Goal: Task Accomplishment & Management: Complete application form

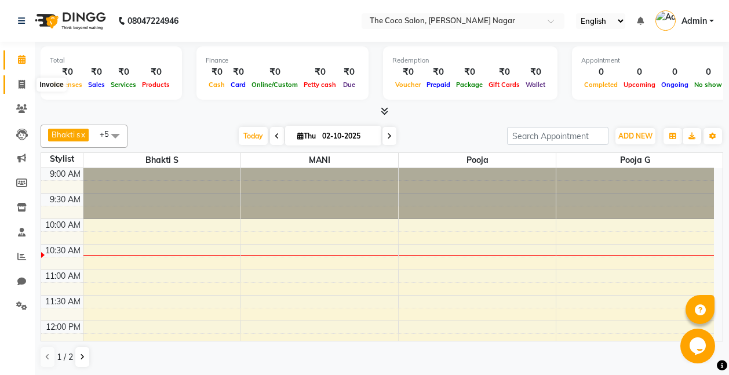
click at [22, 83] on icon at bounding box center [22, 84] width 6 height 9
select select "service"
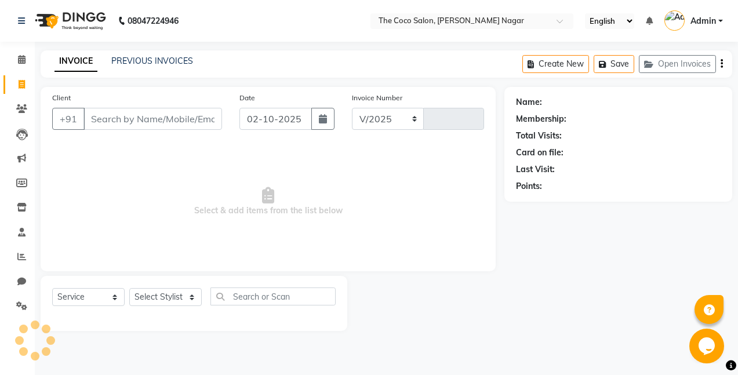
select select "5542"
type input "0946"
click at [47, 79] on main "INVOICE PREVIOUS INVOICES Create New Save Open Invoices Client +91 Date [DATE] …" at bounding box center [386, 199] width 703 height 298
click at [329, 113] on button "button" at bounding box center [322, 119] width 23 height 22
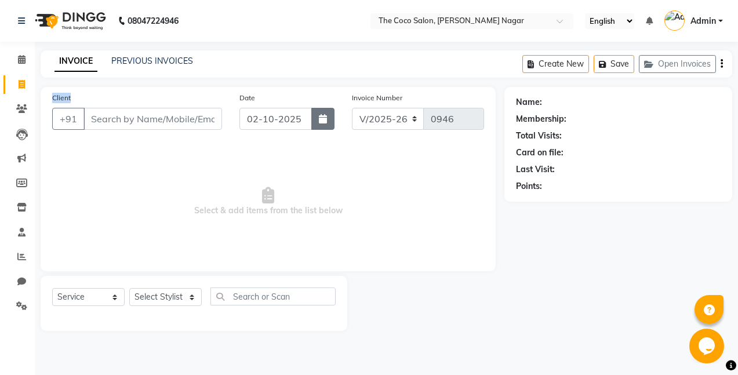
select select "10"
select select "2025"
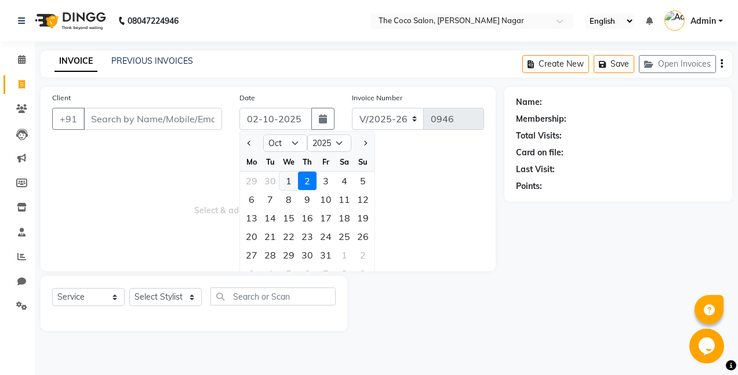
click at [289, 179] on div "1" at bounding box center [288, 181] width 19 height 19
type input "01-10-2025"
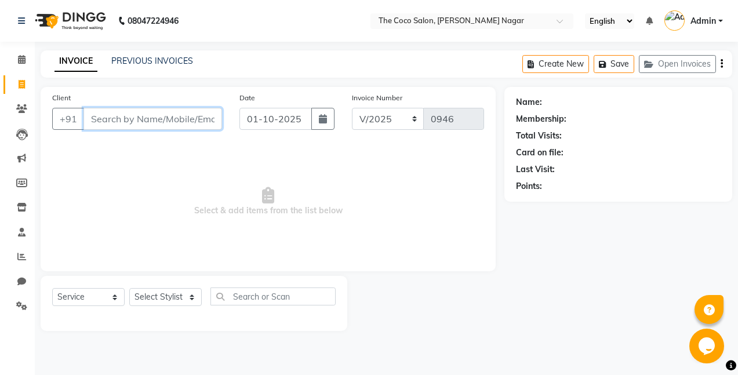
click at [202, 120] on input "Client" at bounding box center [152, 119] width 139 height 22
type input "9765152749"
click at [191, 120] on span "Add Client" at bounding box center [192, 119] width 46 height 12
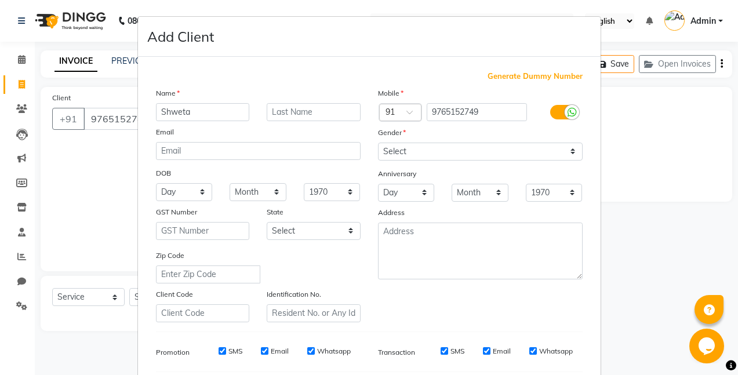
type input "Shweta"
click at [446, 149] on select "Select [DEMOGRAPHIC_DATA] [DEMOGRAPHIC_DATA] Other Prefer Not To Say" at bounding box center [480, 152] width 205 height 18
select select "[DEMOGRAPHIC_DATA]"
click at [378, 143] on select "Select [DEMOGRAPHIC_DATA] [DEMOGRAPHIC_DATA] Other Prefer Not To Say" at bounding box center [480, 152] width 205 height 18
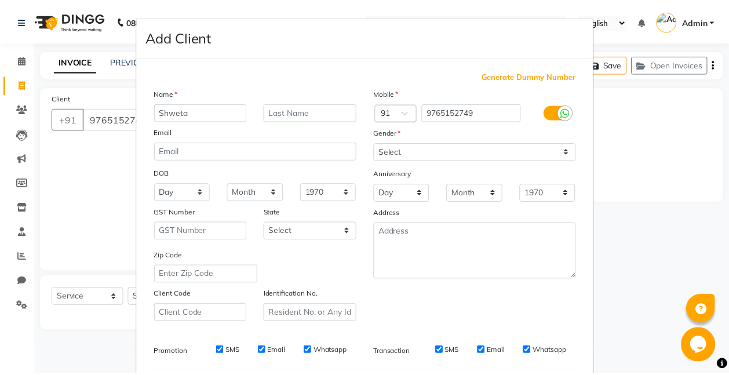
scroll to position [160, 0]
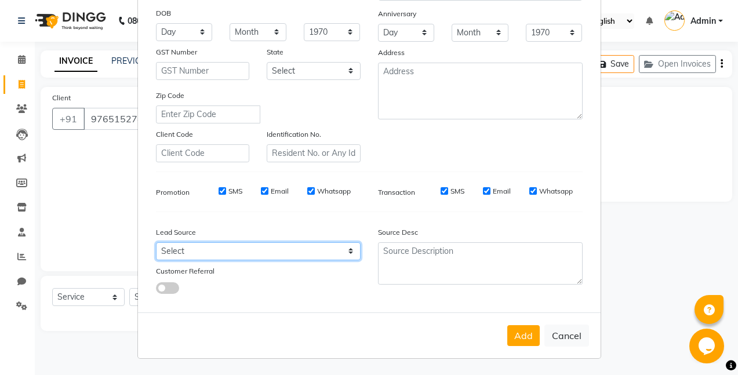
click at [212, 254] on select "Select Walk-in Referral Internet Friend Word of Mouth Advertisement Facebook Ju…" at bounding box center [258, 251] width 205 height 18
select select "40920"
click at [156, 242] on select "Select Walk-in Referral Internet Friend Word of Mouth Advertisement Facebook Ju…" at bounding box center [258, 251] width 205 height 18
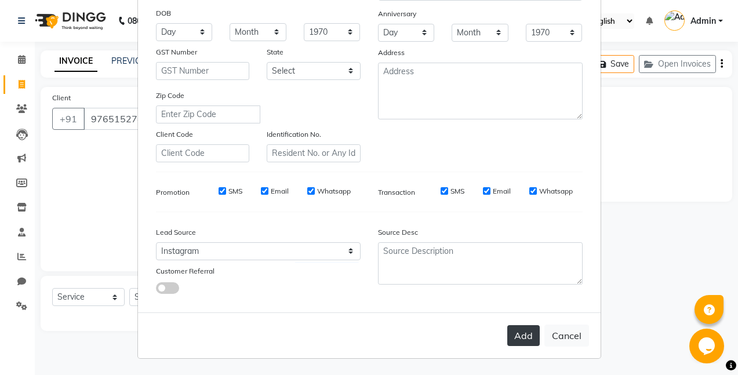
click at [524, 336] on button "Add" at bounding box center [523, 335] width 32 height 21
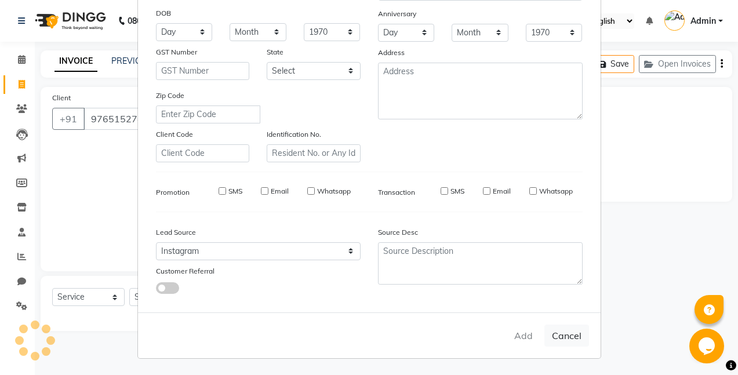
select select
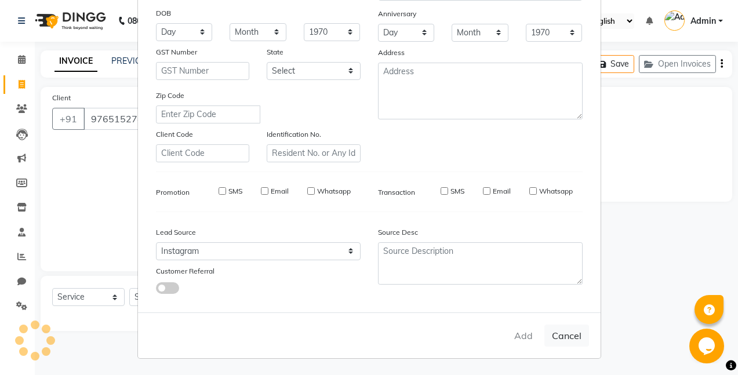
select select
checkbox input "false"
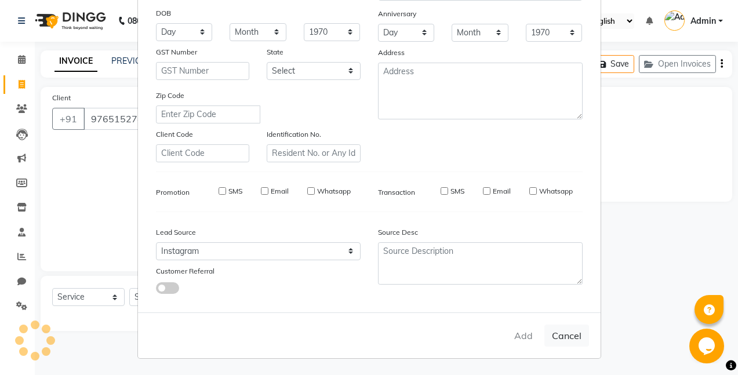
checkbox input "false"
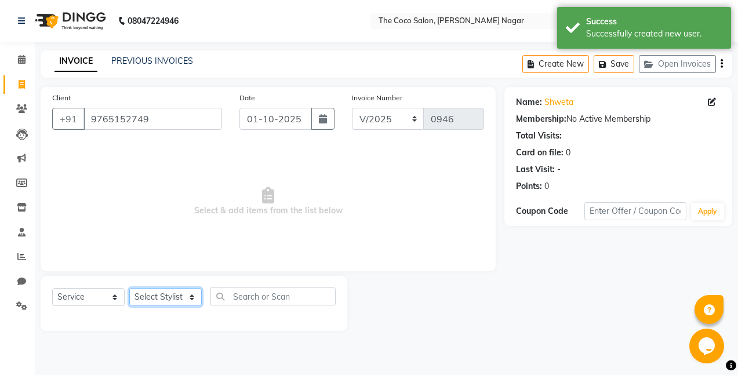
click at [163, 293] on select "Select Stylist Bhakti s MANI Pooja Pooja G SHWETA Vishal Parve" at bounding box center [165, 297] width 72 height 18
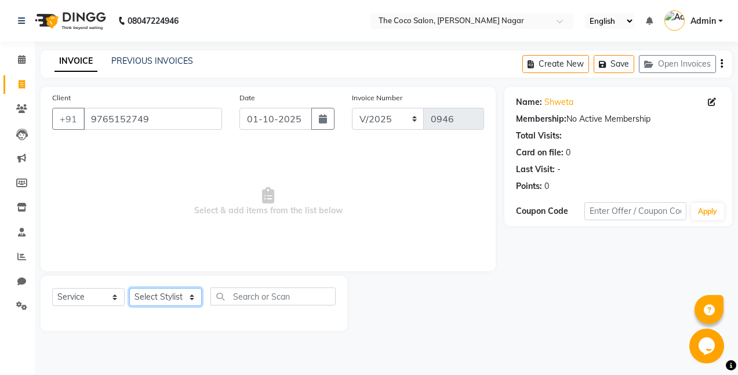
select select "77272"
click at [129, 288] on select "Select Stylist Bhakti s MANI Pooja Pooja G SHWETA Vishal Parve" at bounding box center [165, 297] width 72 height 18
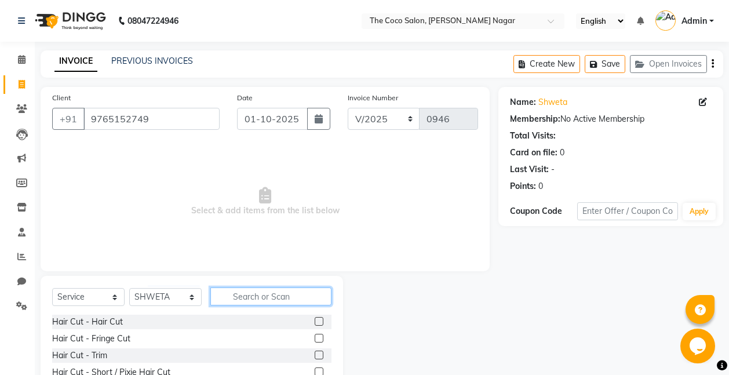
click at [305, 291] on input "text" at bounding box center [270, 296] width 121 height 18
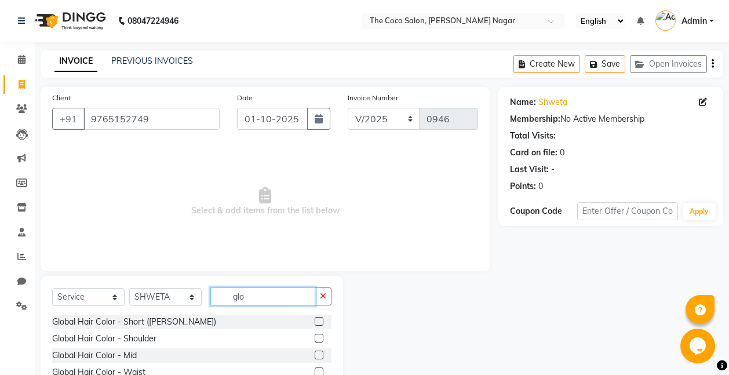
type input "glo"
click at [319, 354] on label at bounding box center [319, 355] width 9 height 9
click at [319, 354] on input "checkbox" at bounding box center [319, 356] width 8 height 8
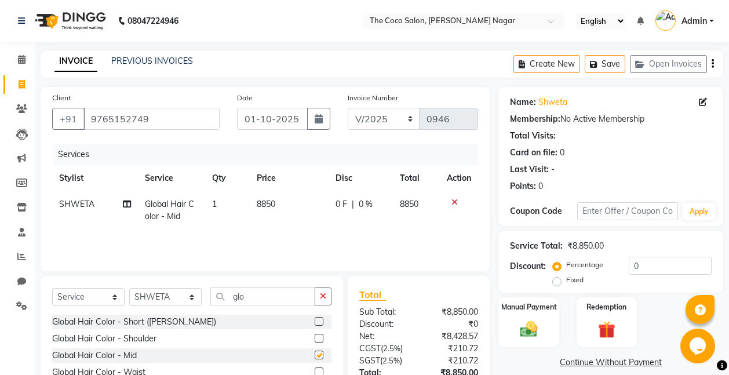
checkbox input "false"
click at [270, 204] on span "8850" at bounding box center [266, 204] width 19 height 10
select select "77272"
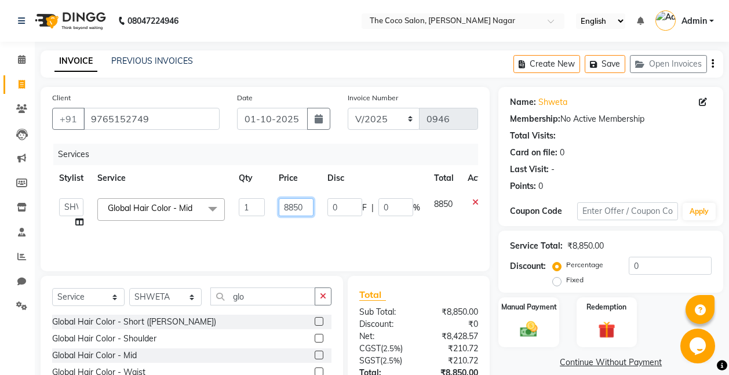
click at [306, 207] on input "8850" at bounding box center [296, 207] width 35 height 18
type input "8"
type input "10000"
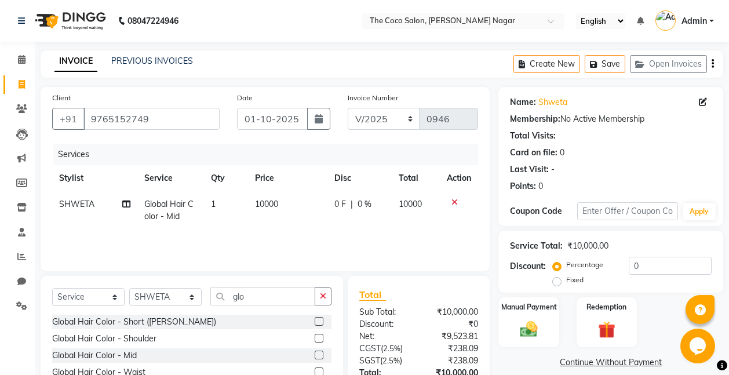
click at [297, 237] on div "Services Stylist Service Qty Price Disc Total Action SHWETA Global Hair Color -…" at bounding box center [265, 202] width 426 height 116
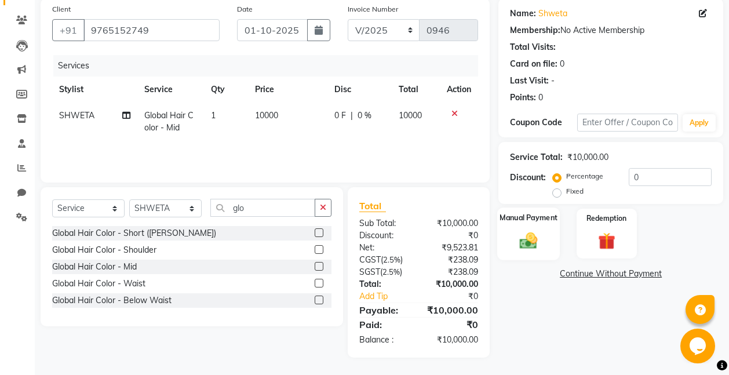
click at [527, 236] on img at bounding box center [528, 240] width 29 height 21
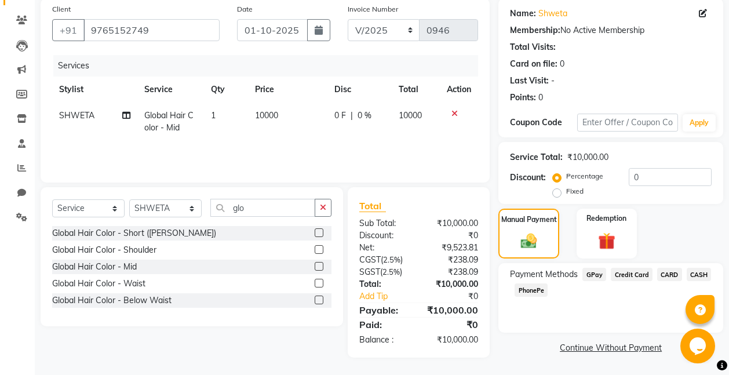
click at [595, 272] on span "GPay" at bounding box center [595, 274] width 24 height 13
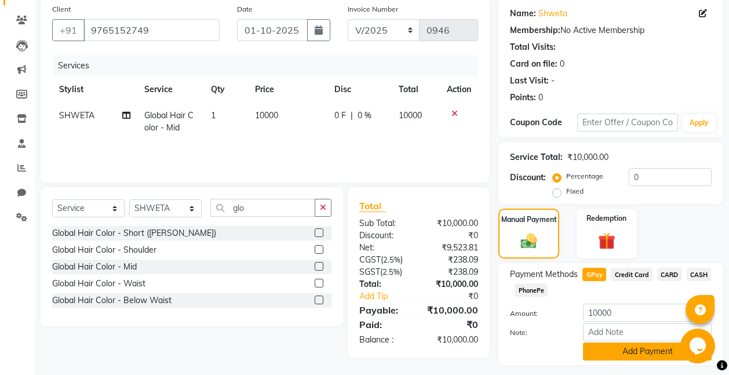
click at [646, 353] on button "Add Payment" at bounding box center [647, 352] width 129 height 18
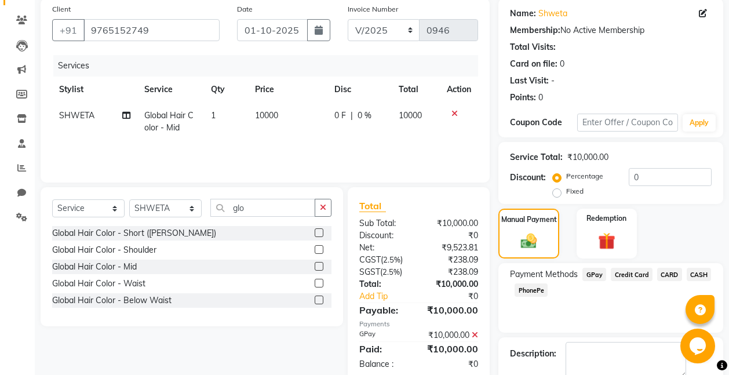
scroll to position [153, 0]
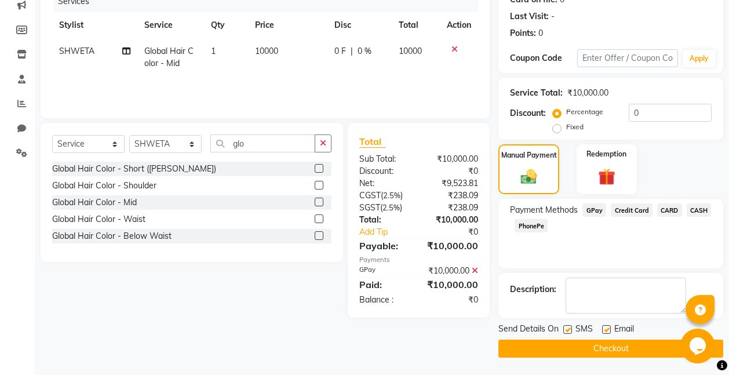
click at [623, 350] on button "Checkout" at bounding box center [610, 349] width 225 height 18
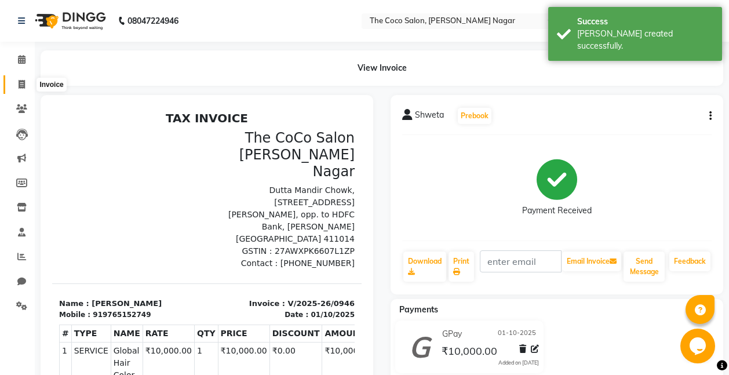
click at [21, 80] on icon at bounding box center [22, 84] width 6 height 9
select select "service"
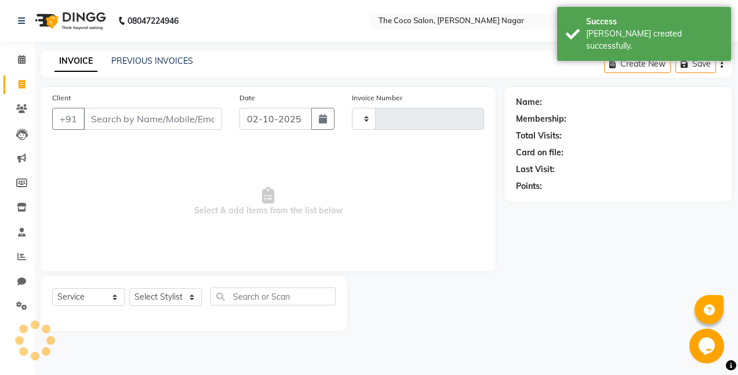
type input "0947"
select select "5542"
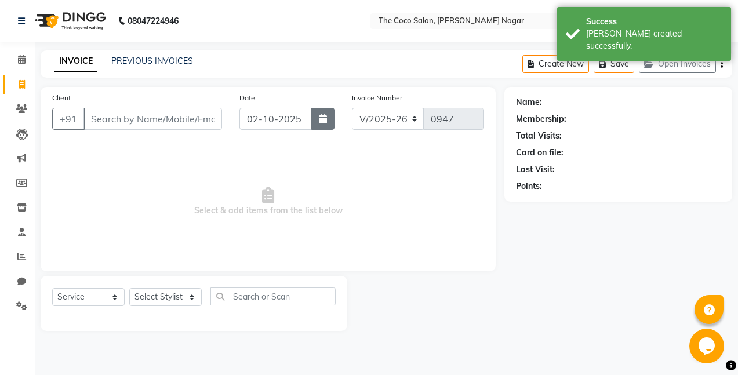
click at [319, 117] on icon "button" at bounding box center [323, 118] width 8 height 9
select select "10"
select select "2025"
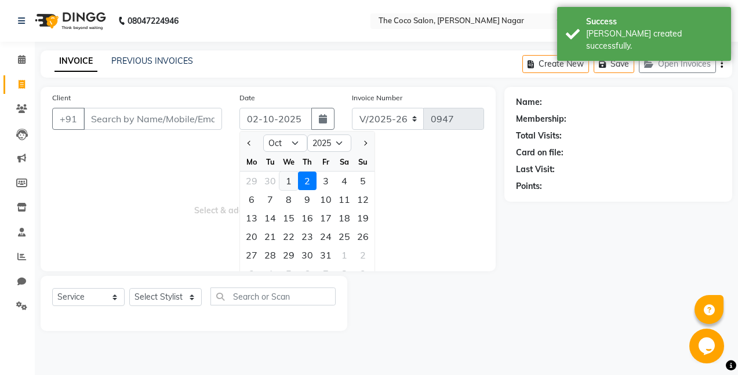
click at [286, 180] on div "1" at bounding box center [288, 181] width 19 height 19
type input "01-10-2025"
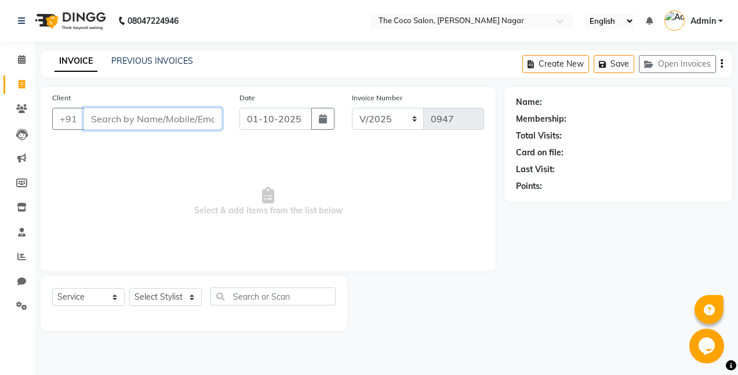
click at [213, 120] on input "Client" at bounding box center [152, 119] width 139 height 22
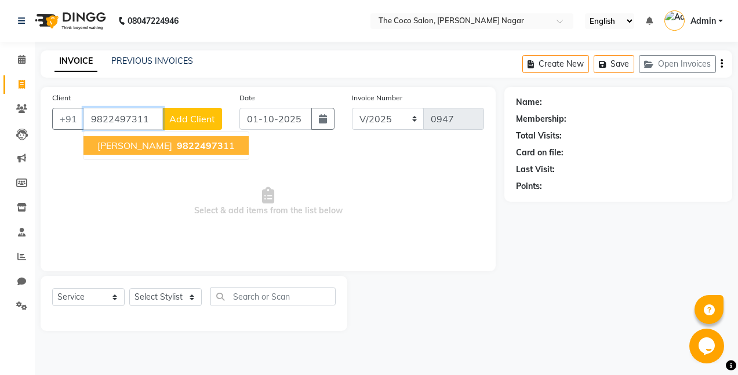
type input "9822497311"
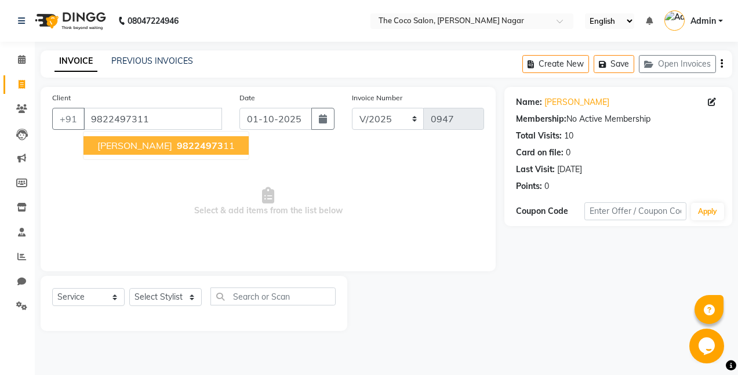
click at [186, 151] on span "98224973" at bounding box center [200, 146] width 46 height 12
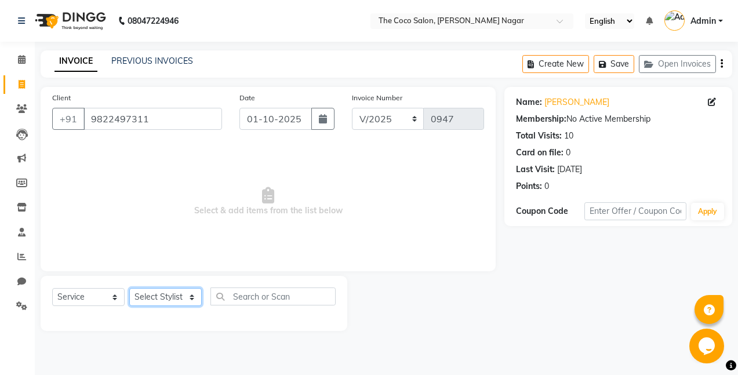
click at [172, 301] on select "Select Stylist Bhakti s MANI Pooja Pooja G SHWETA Vishal Parve" at bounding box center [165, 297] width 72 height 18
select select "37996"
click at [129, 288] on select "Select Stylist Bhakti s MANI Pooja Pooja G SHWETA Vishal Parve" at bounding box center [165, 297] width 72 height 18
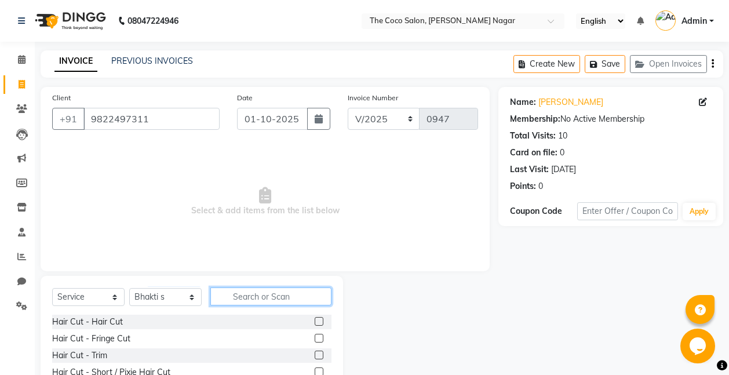
click at [259, 299] on input "text" at bounding box center [270, 296] width 121 height 18
type input "tou"
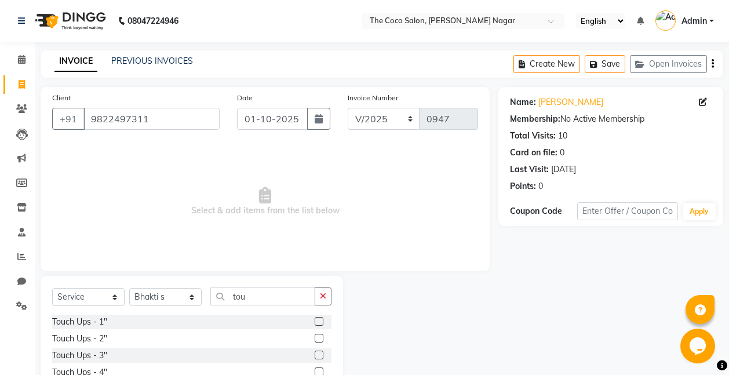
click at [318, 322] on label at bounding box center [319, 321] width 9 height 9
click at [318, 322] on input "checkbox" at bounding box center [319, 322] width 8 height 8
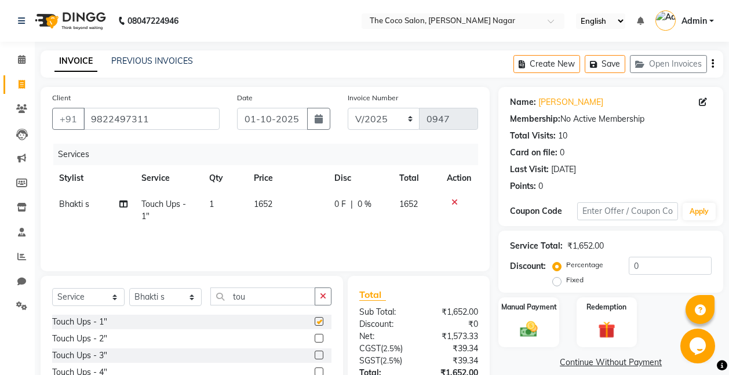
checkbox input "false"
click at [276, 199] on td "1652" at bounding box center [287, 210] width 80 height 38
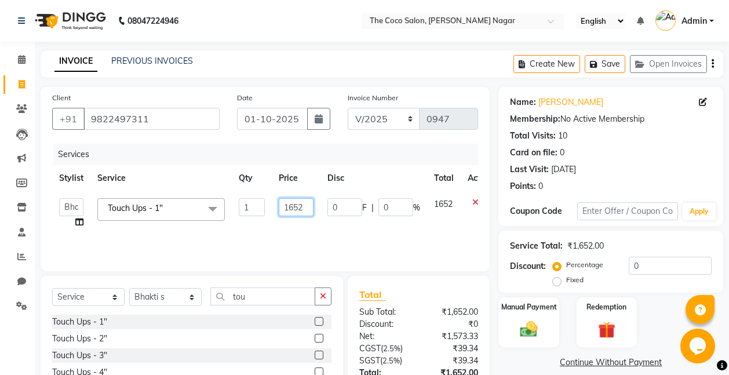
click at [304, 207] on input "1652" at bounding box center [296, 207] width 35 height 18
type input "1800"
click at [297, 228] on td "1800" at bounding box center [296, 213] width 49 height 44
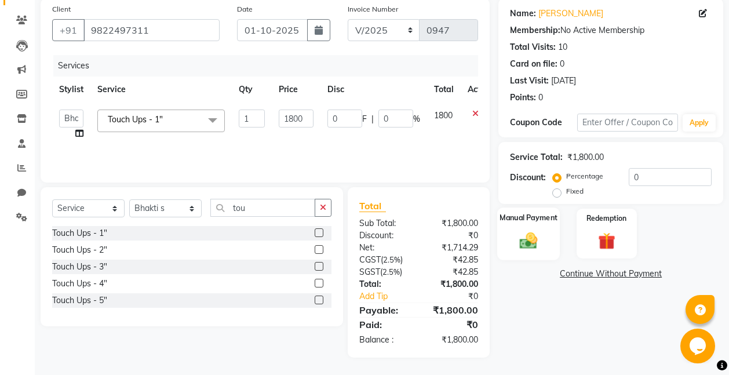
click at [522, 242] on img at bounding box center [528, 240] width 29 height 21
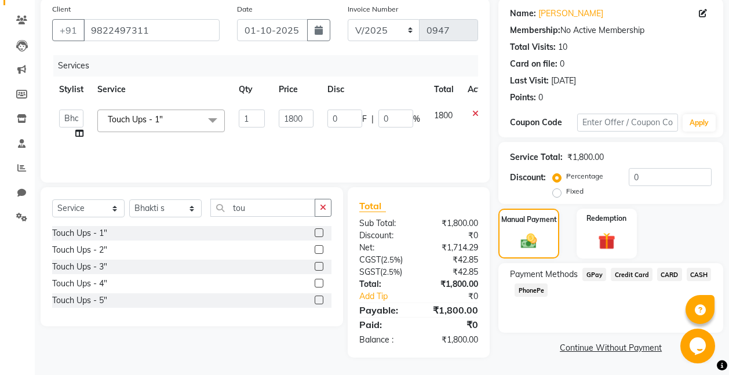
click at [591, 274] on span "GPay" at bounding box center [595, 274] width 24 height 13
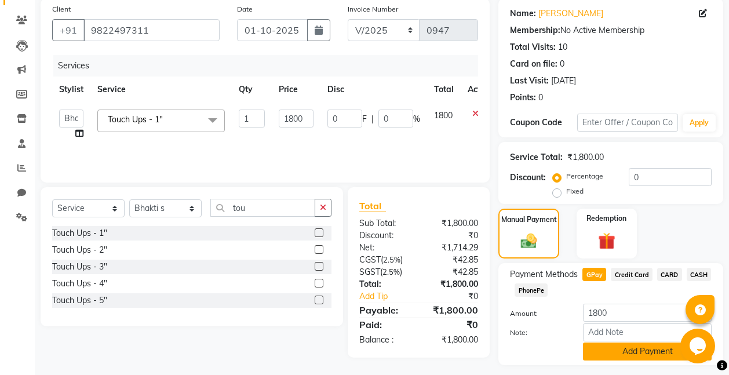
click at [639, 352] on button "Add Payment" at bounding box center [647, 352] width 129 height 18
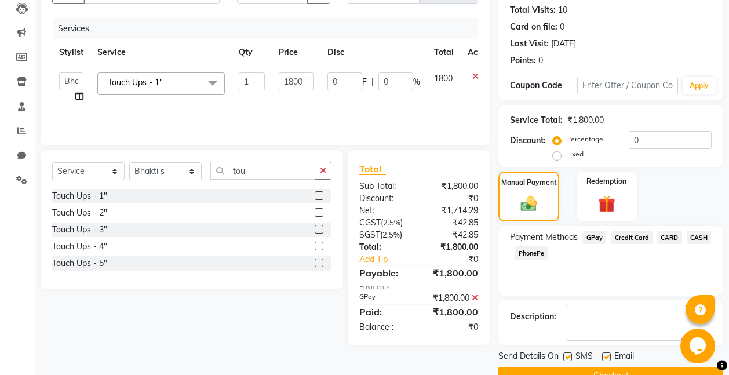
scroll to position [153, 0]
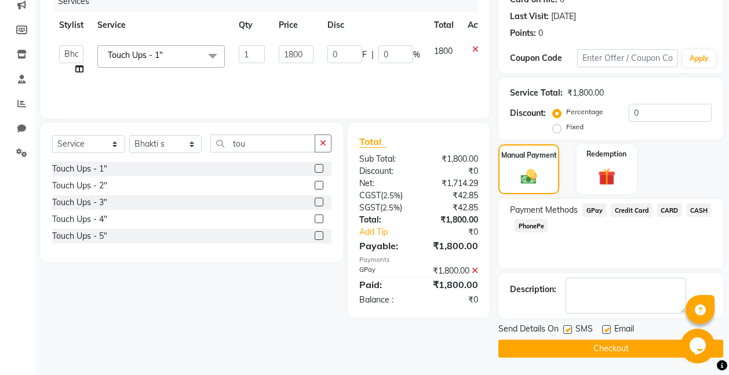
click at [624, 349] on button "Checkout" at bounding box center [610, 349] width 225 height 18
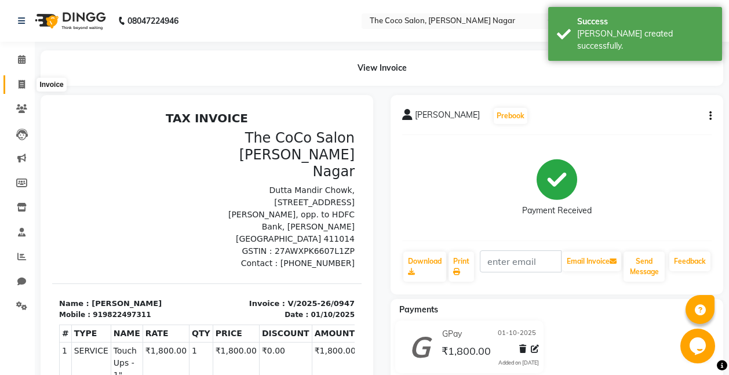
click at [22, 83] on icon at bounding box center [22, 84] width 6 height 9
select select "service"
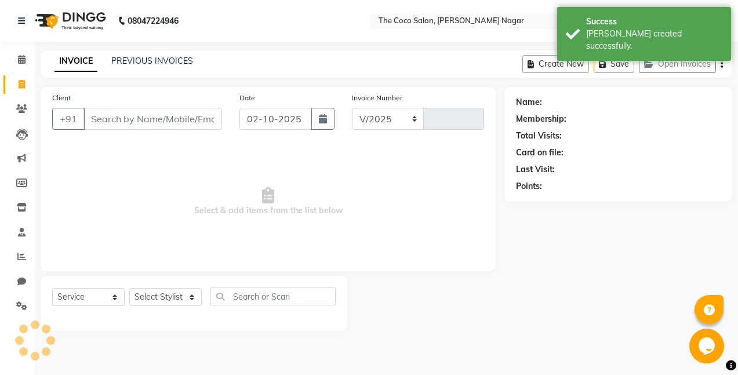
select select "5542"
type input "0948"
click at [321, 122] on icon "button" at bounding box center [323, 118] width 8 height 9
select select "10"
select select "2025"
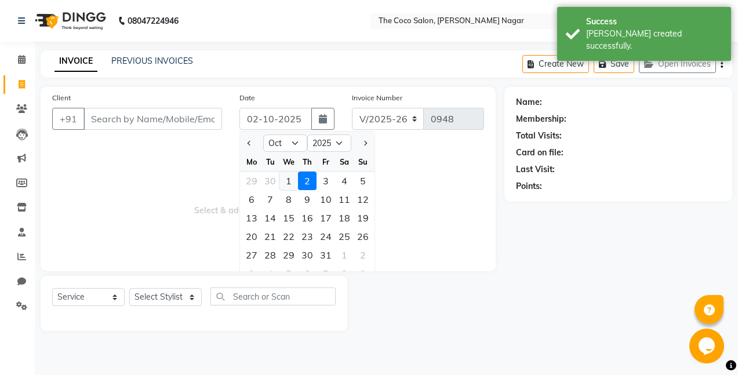
click at [290, 180] on div "1" at bounding box center [288, 181] width 19 height 19
type input "01-10-2025"
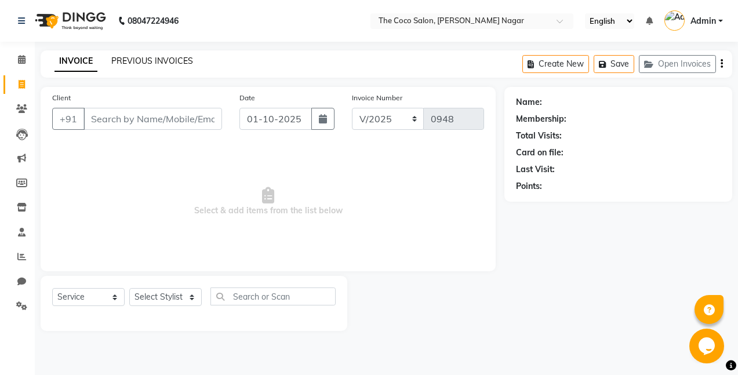
click at [166, 57] on link "PREVIOUS INVOICES" at bounding box center [152, 61] width 82 height 10
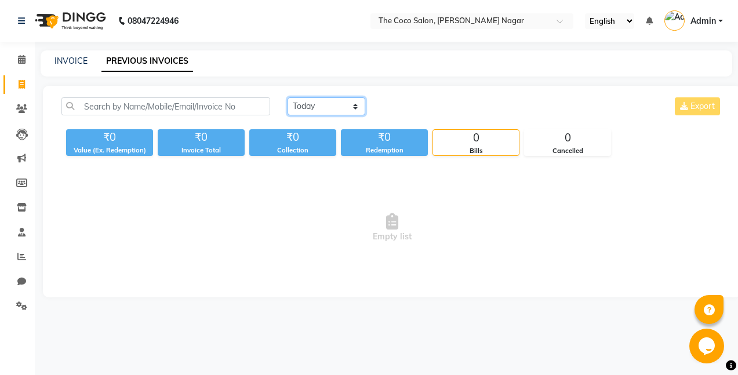
click at [320, 100] on select "[DATE] [DATE] Custom Range" at bounding box center [326, 106] width 78 height 18
select select "[DATE]"
click at [287, 97] on select "[DATE] [DATE] Custom Range" at bounding box center [326, 106] width 78 height 18
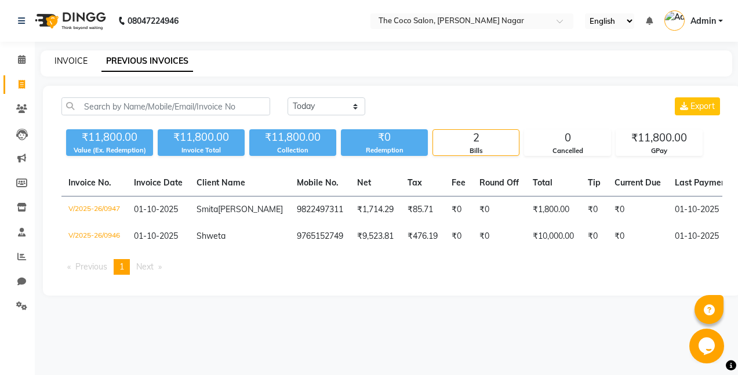
click at [59, 63] on link "INVOICE" at bounding box center [70, 61] width 33 height 10
select select "service"
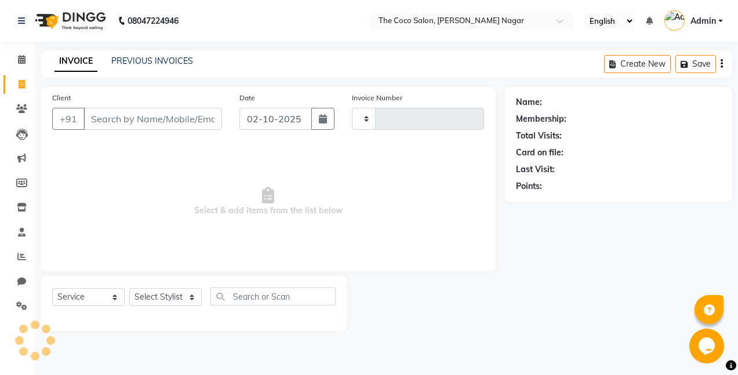
type input "0948"
select select "5542"
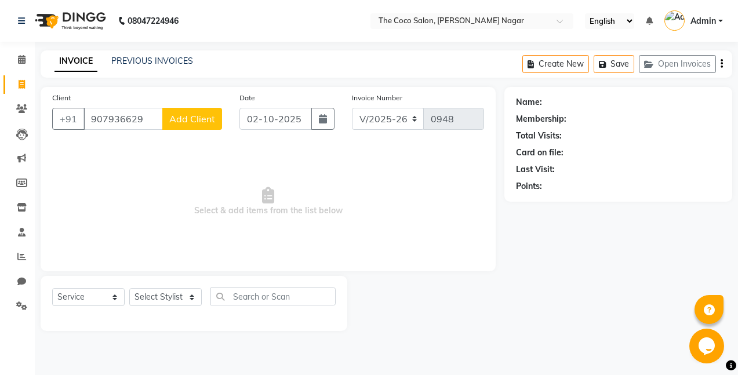
type input "907936629"
click at [209, 115] on span "Add Client" at bounding box center [192, 119] width 46 height 12
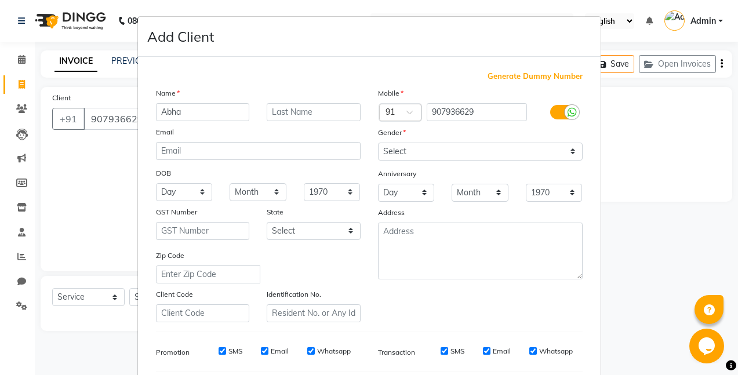
type input "Abha"
click at [408, 147] on select "Select [DEMOGRAPHIC_DATA] [DEMOGRAPHIC_DATA] Other Prefer Not To Say" at bounding box center [480, 152] width 205 height 18
select select "[DEMOGRAPHIC_DATA]"
click at [378, 143] on select "Select [DEMOGRAPHIC_DATA] [DEMOGRAPHIC_DATA] Other Prefer Not To Say" at bounding box center [480, 152] width 205 height 18
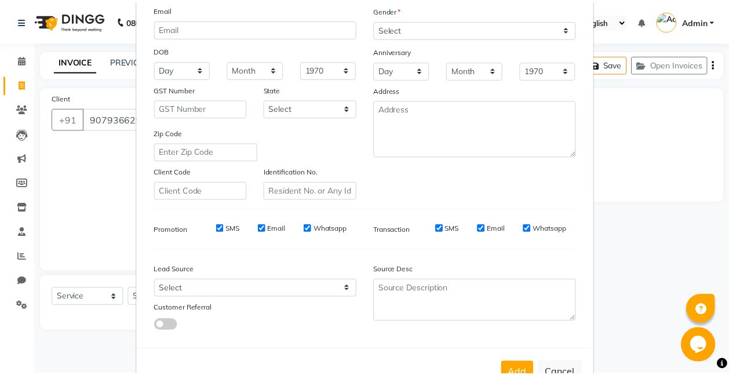
scroll to position [160, 0]
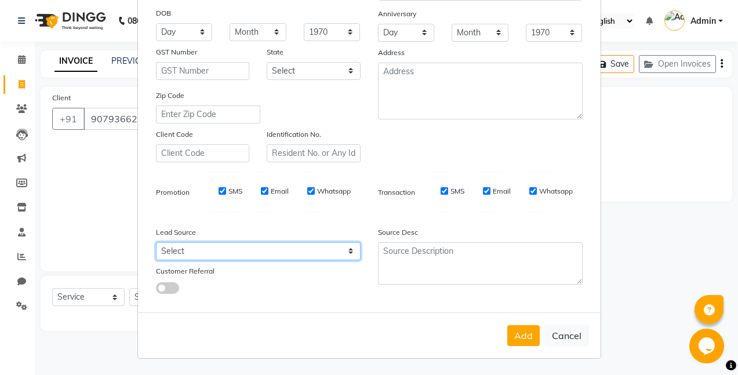
click at [228, 249] on select "Select Walk-in Referral Internet Friend Word of Mouth Advertisement Facebook Ju…" at bounding box center [258, 251] width 205 height 18
select select "40920"
click at [156, 242] on select "Select Walk-in Referral Internet Friend Word of Mouth Advertisement Facebook Ju…" at bounding box center [258, 251] width 205 height 18
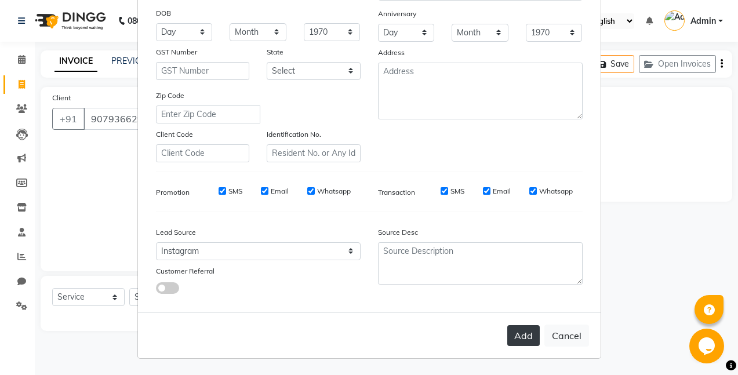
click at [520, 329] on button "Add" at bounding box center [523, 335] width 32 height 21
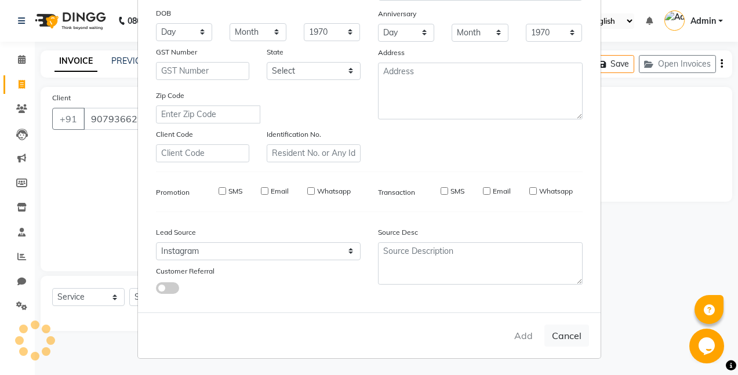
select select
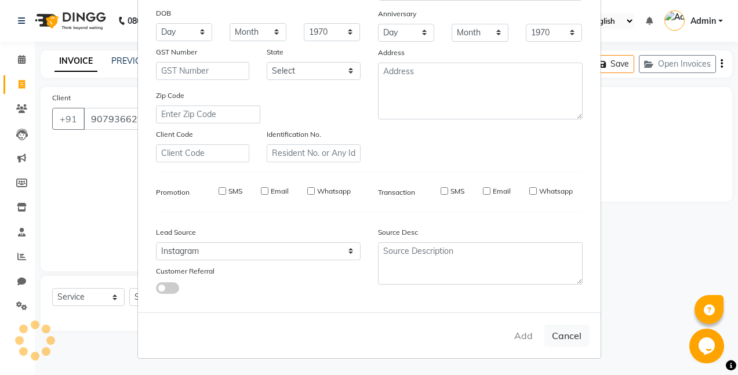
select select
checkbox input "false"
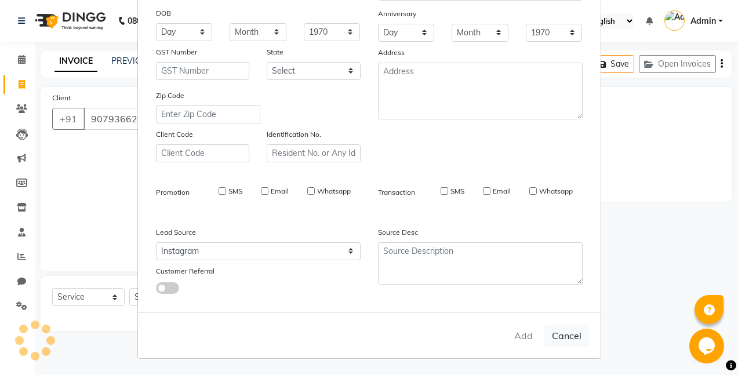
checkbox input "false"
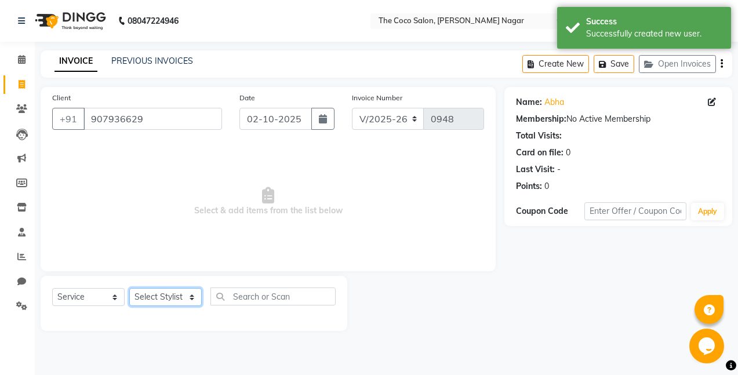
click at [158, 296] on select "Select Stylist Bhakti s MANI Pooja Pooja G SHWETA Vishal Parve" at bounding box center [165, 297] width 72 height 18
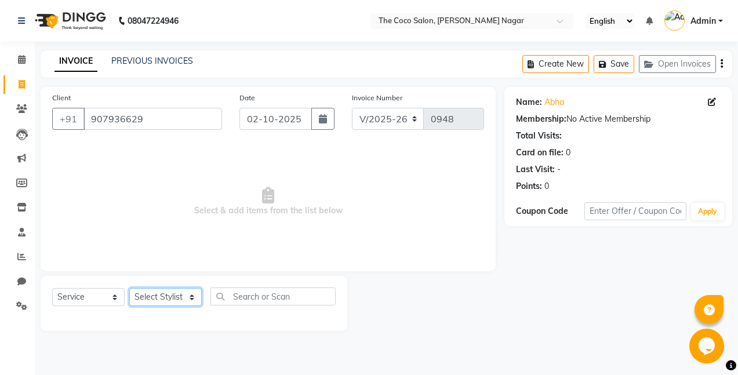
select select "77269"
click at [129, 288] on select "Select Stylist Bhakti s MANI Pooja Pooja G SHWETA Vishal Parve" at bounding box center [165, 297] width 72 height 18
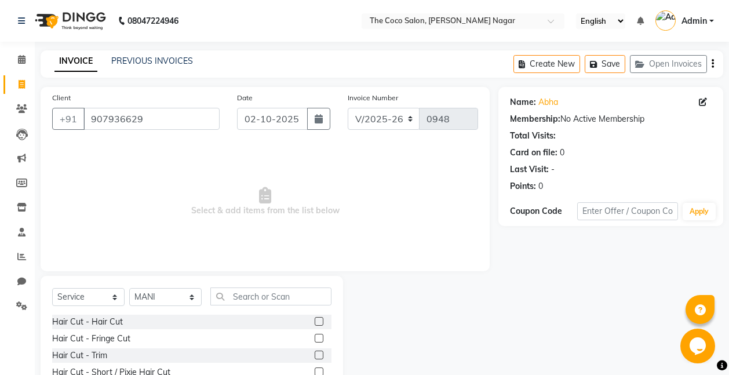
click at [315, 320] on label at bounding box center [319, 321] width 9 height 9
click at [315, 320] on input "checkbox" at bounding box center [319, 322] width 8 height 8
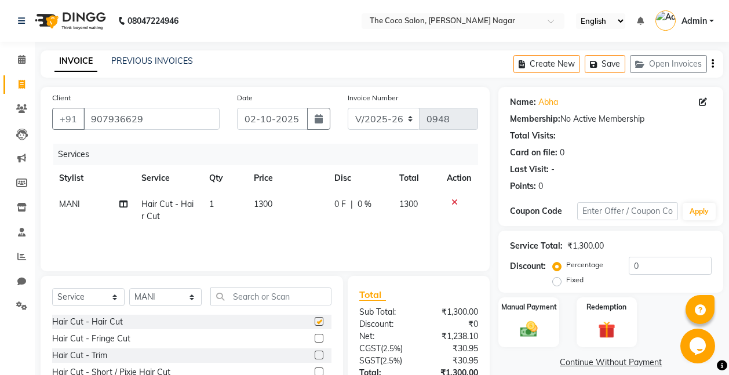
checkbox input "false"
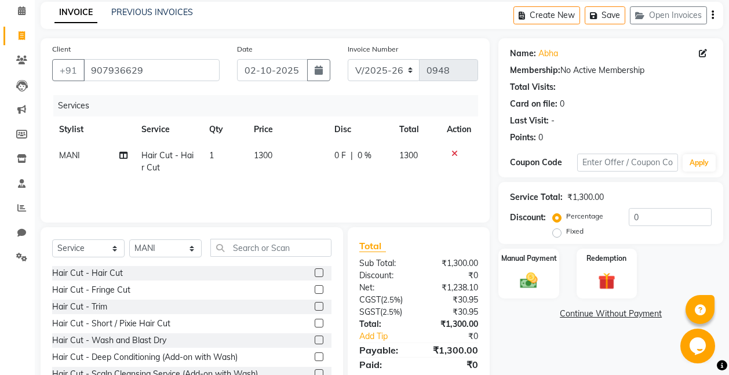
scroll to position [89, 0]
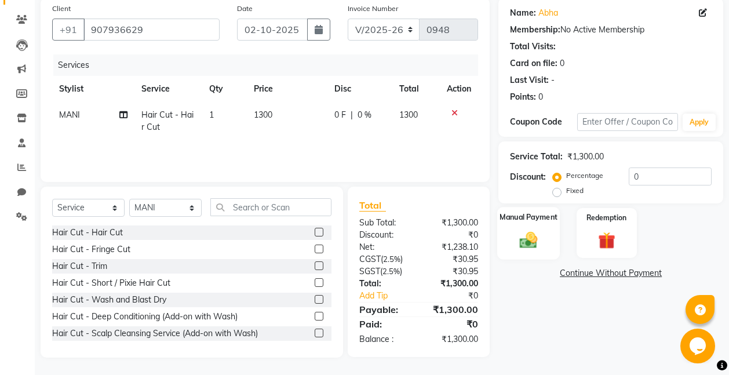
click at [534, 227] on div "Manual Payment" at bounding box center [528, 233] width 63 height 52
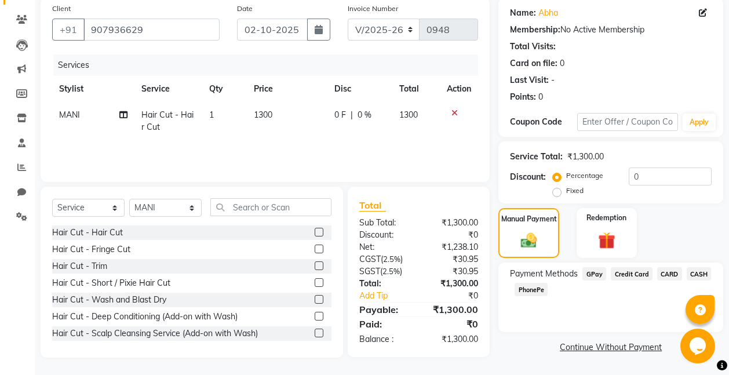
click at [591, 274] on span "GPay" at bounding box center [595, 273] width 24 height 13
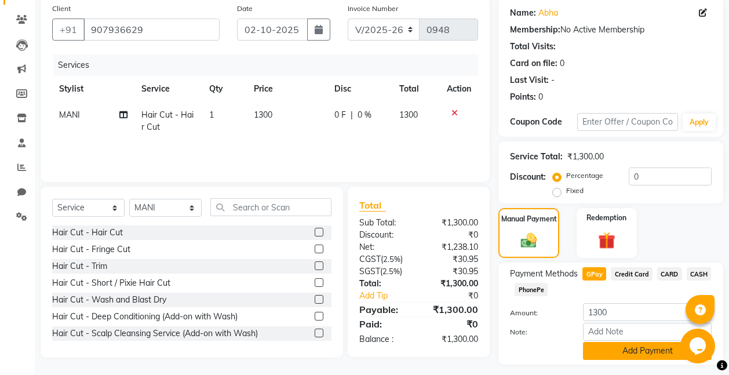
click at [662, 347] on button "Add Payment" at bounding box center [647, 351] width 129 height 18
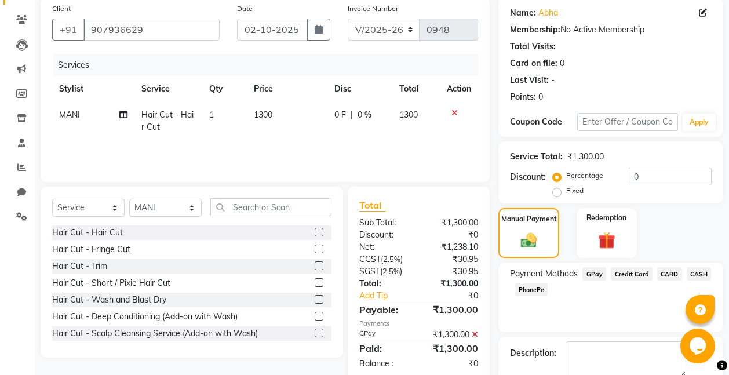
scroll to position [153, 0]
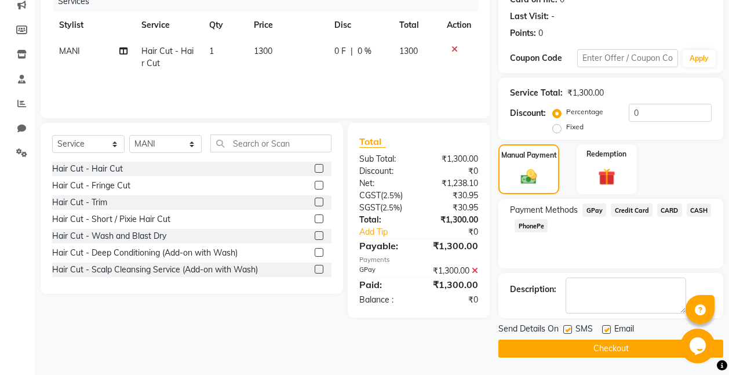
click at [619, 351] on button "Checkout" at bounding box center [610, 349] width 225 height 18
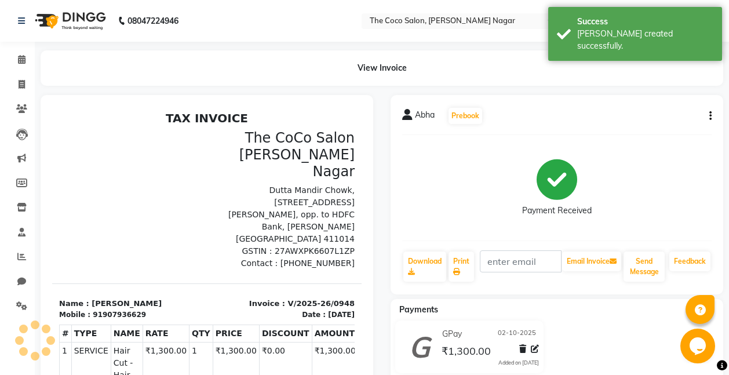
click at [709, 112] on button "button" at bounding box center [708, 116] width 7 height 12
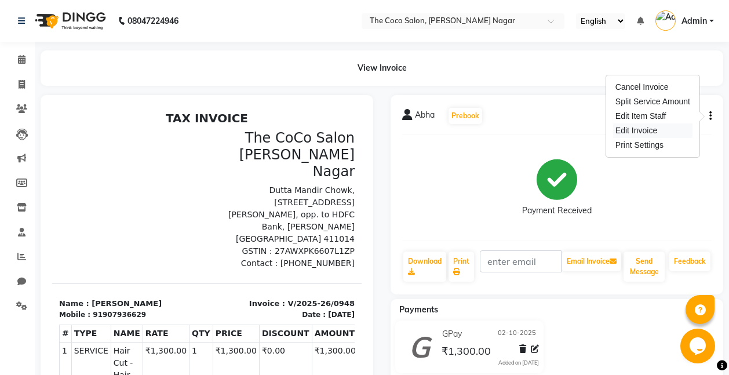
click at [646, 132] on div "Edit Invoice" at bounding box center [652, 130] width 79 height 14
select select "service"
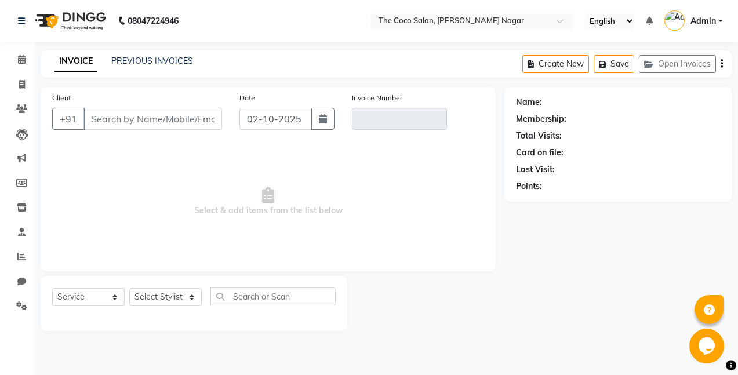
type input "907936629"
type input "V/2025-26/0948"
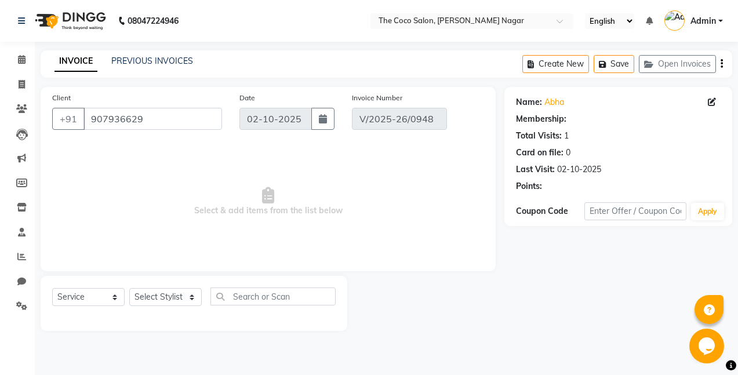
select select "select"
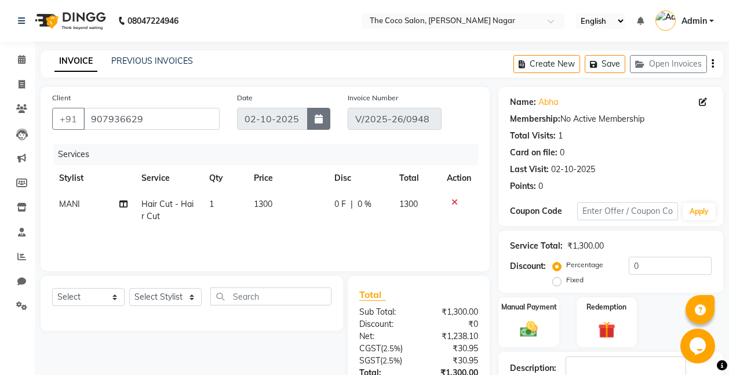
click at [321, 119] on icon "button" at bounding box center [319, 118] width 8 height 9
select select "10"
select select "2025"
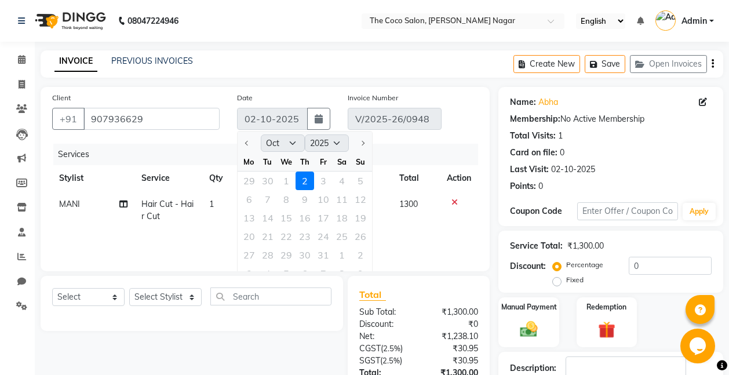
click at [283, 179] on div "29 30 1 2 3 4 5" at bounding box center [305, 181] width 134 height 19
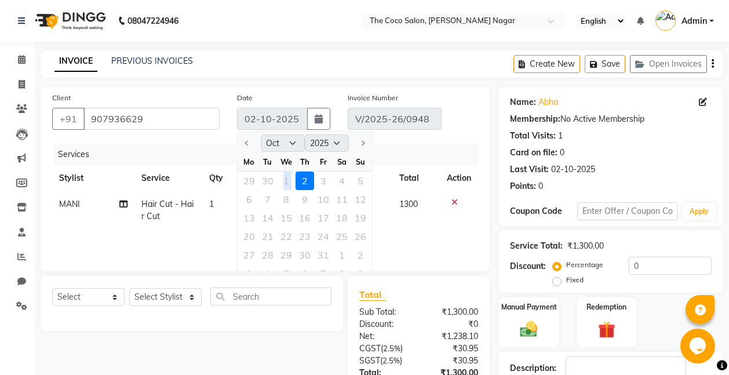
click at [283, 179] on div "29 30 1 2 3 4 5" at bounding box center [305, 181] width 134 height 19
click at [192, 146] on div "Services" at bounding box center [270, 154] width 434 height 21
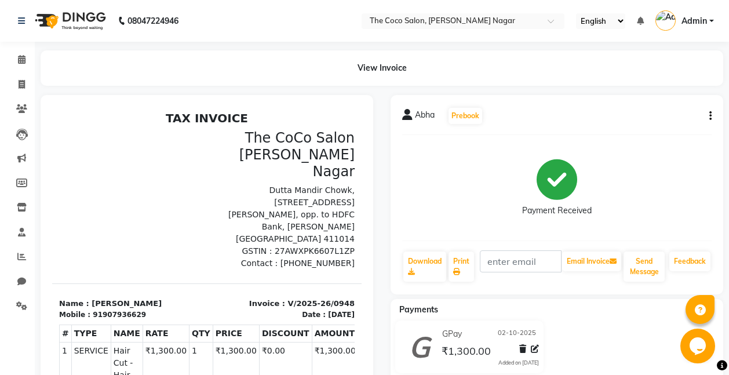
click at [711, 116] on icon "button" at bounding box center [710, 116] width 2 height 1
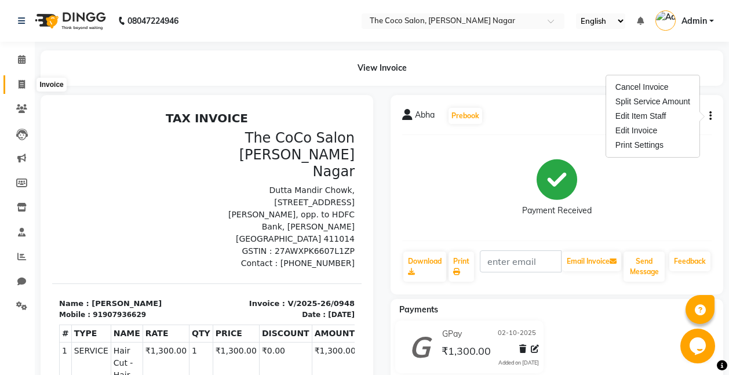
click at [23, 83] on icon at bounding box center [22, 84] width 6 height 9
select select "5542"
select select "service"
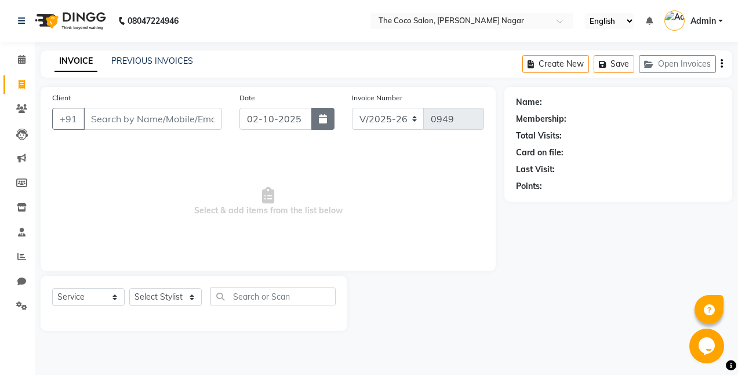
click at [325, 117] on icon "button" at bounding box center [323, 118] width 8 height 9
select select "10"
select select "2025"
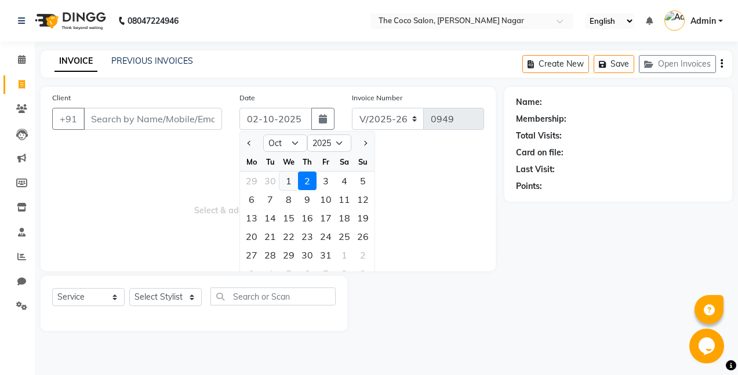
click at [290, 179] on div "1" at bounding box center [288, 181] width 19 height 19
type input "01-10-2025"
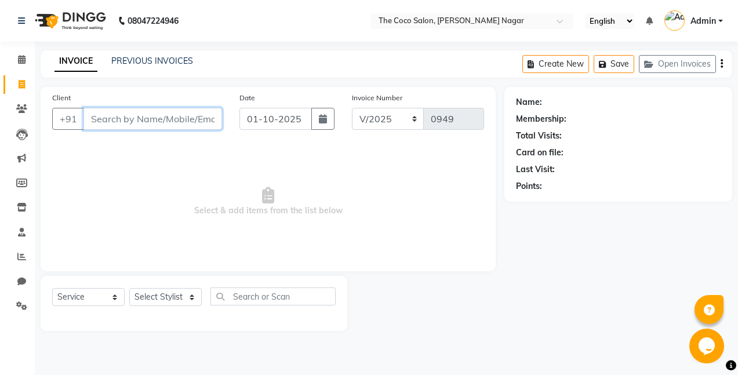
click at [210, 119] on input "Client" at bounding box center [152, 119] width 139 height 22
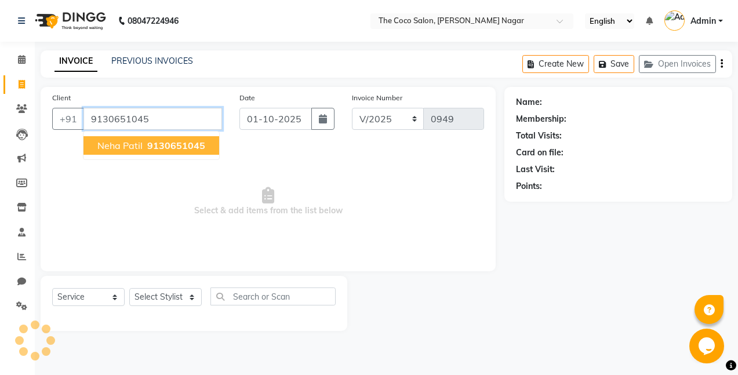
type input "9130651045"
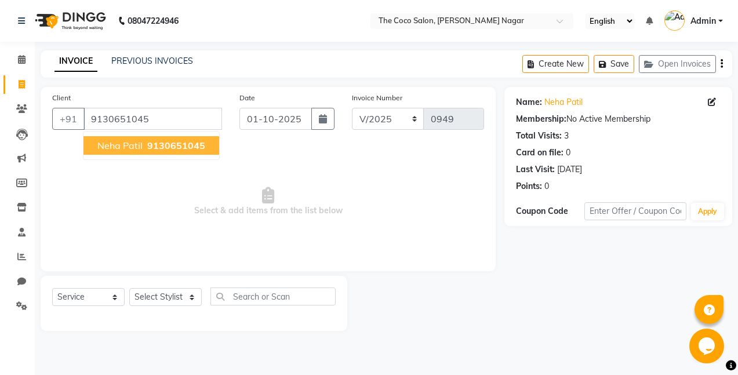
click at [153, 148] on span "9130651045" at bounding box center [176, 146] width 58 height 12
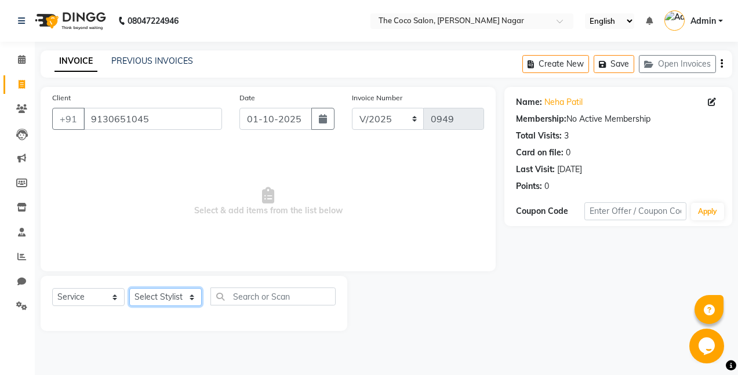
click at [165, 300] on select "Select Stylist Bhakti s MANI Pooja Pooja G SHWETA Vishal Parve" at bounding box center [165, 297] width 72 height 18
select select "37996"
click at [129, 288] on select "Select Stylist Bhakti s MANI Pooja Pooja G SHWETA Vishal Parve" at bounding box center [165, 297] width 72 height 18
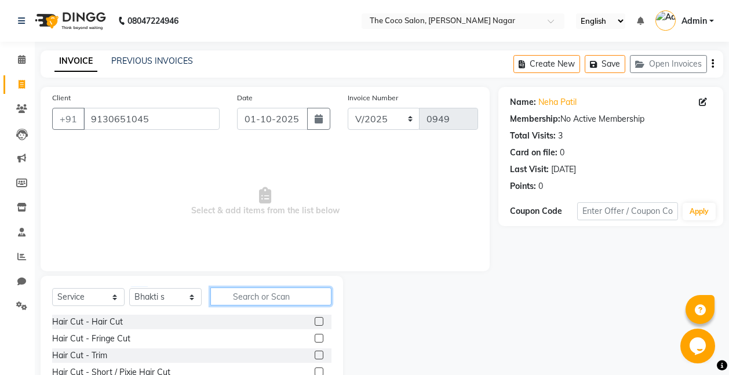
click at [294, 297] on input "text" at bounding box center [270, 296] width 121 height 18
type input "tou"
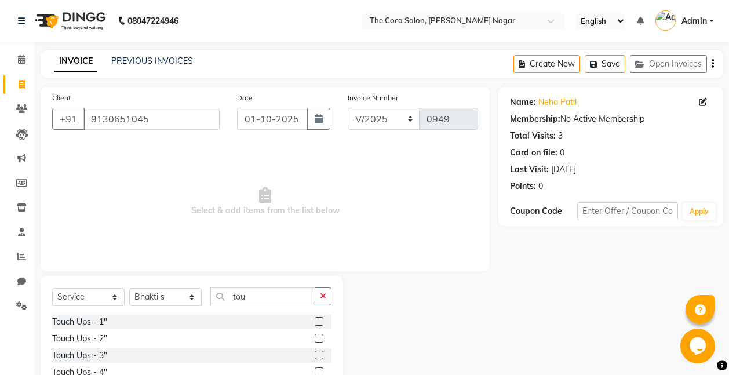
click at [319, 322] on label at bounding box center [319, 321] width 9 height 9
click at [319, 322] on input "checkbox" at bounding box center [319, 322] width 8 height 8
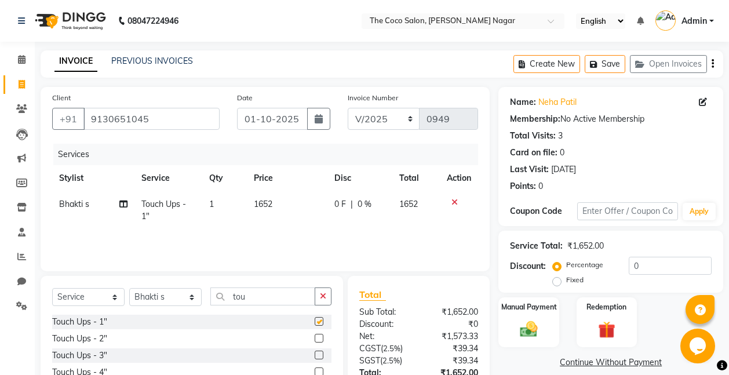
checkbox input "false"
click at [274, 206] on td "1652" at bounding box center [287, 210] width 80 height 38
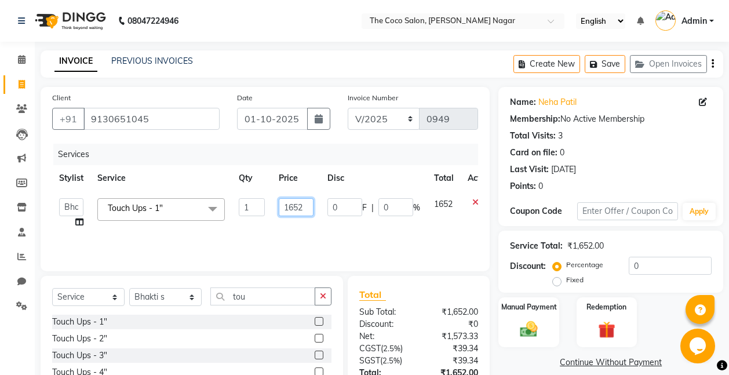
click at [309, 209] on input "1652" at bounding box center [296, 207] width 35 height 18
type input "1888"
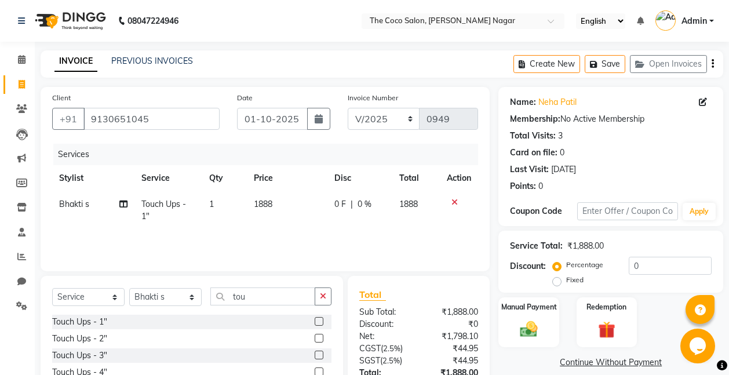
click at [291, 232] on div "Services Stylist Service Qty Price Disc Total Action Bhakti s Touch Ups - 1" 1 …" at bounding box center [265, 202] width 426 height 116
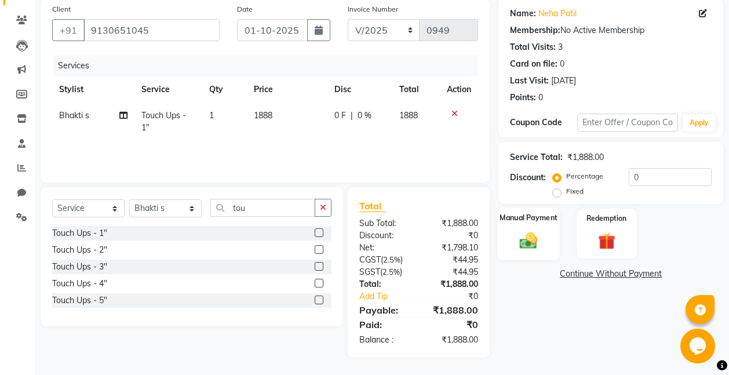
click at [525, 234] on img at bounding box center [528, 240] width 29 height 21
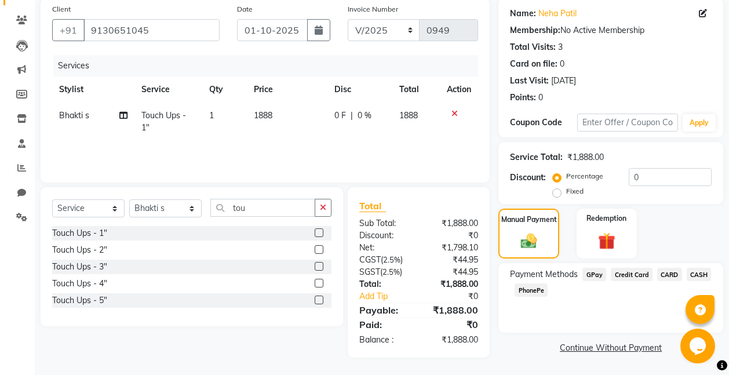
click at [590, 274] on span "GPay" at bounding box center [595, 274] width 24 height 13
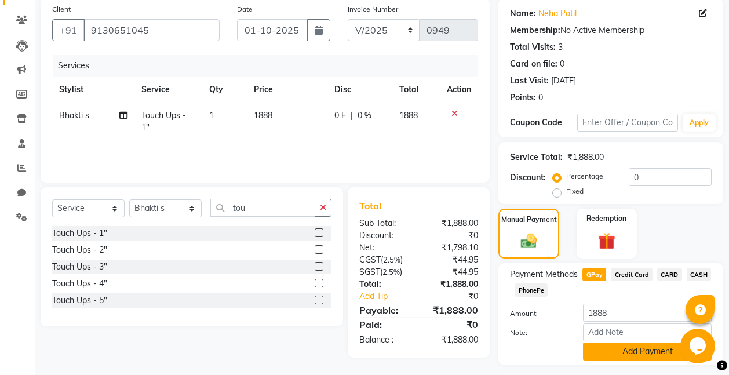
click at [632, 352] on button "Add Payment" at bounding box center [647, 352] width 129 height 18
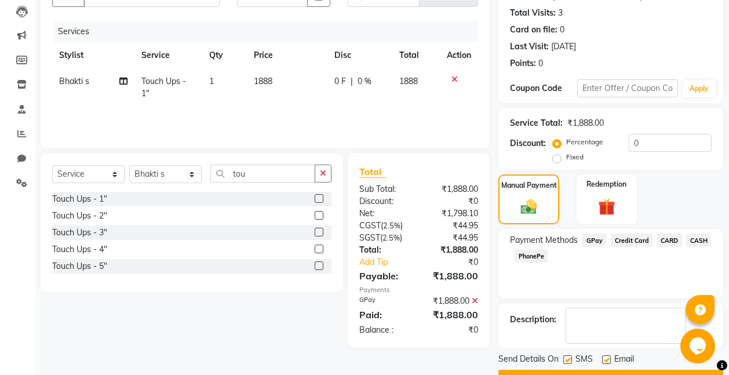
scroll to position [153, 0]
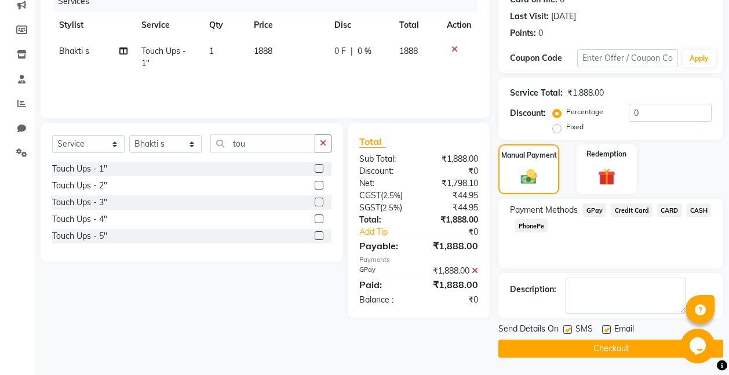
click at [611, 347] on button "Checkout" at bounding box center [610, 349] width 225 height 18
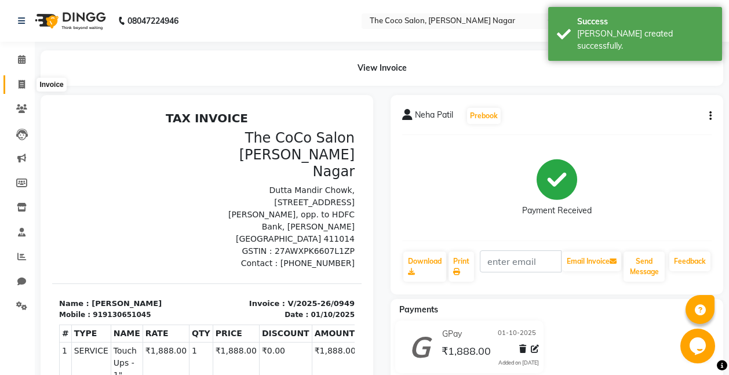
click at [23, 81] on icon at bounding box center [22, 84] width 6 height 9
select select "service"
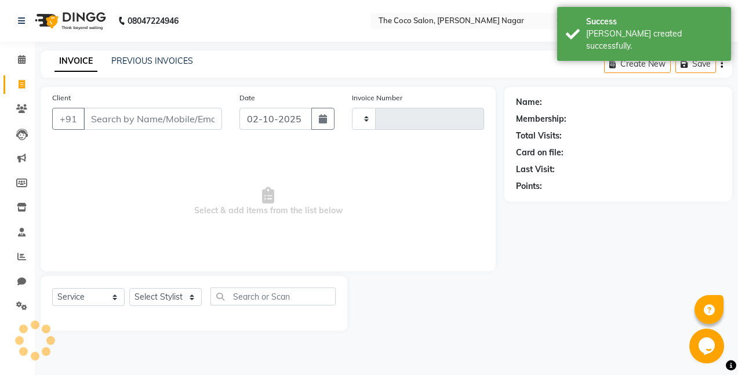
type input "0950"
select select "5542"
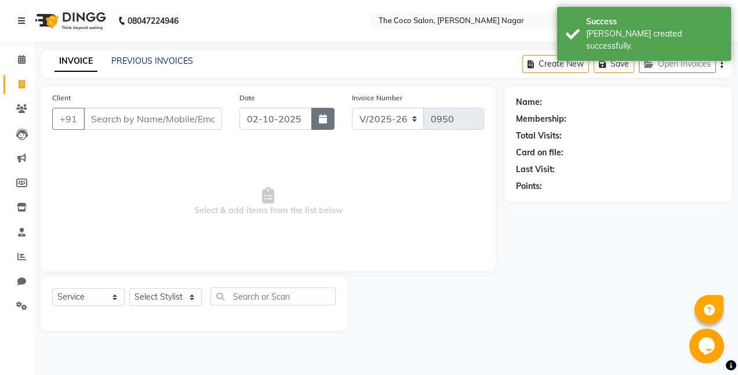
click at [321, 121] on icon "button" at bounding box center [323, 118] width 8 height 9
select select "10"
select select "2025"
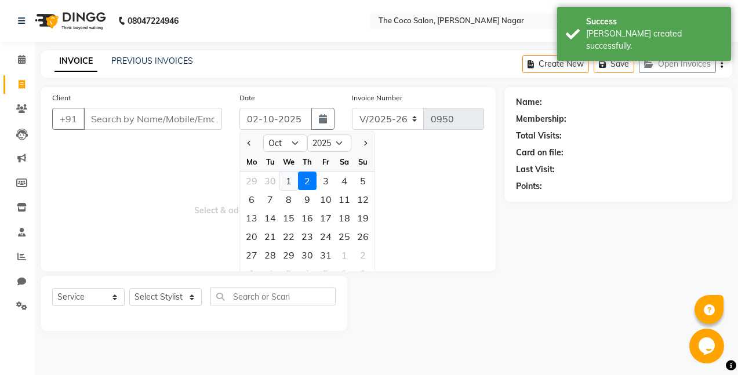
click at [289, 183] on div "1" at bounding box center [288, 181] width 19 height 19
type input "01-10-2025"
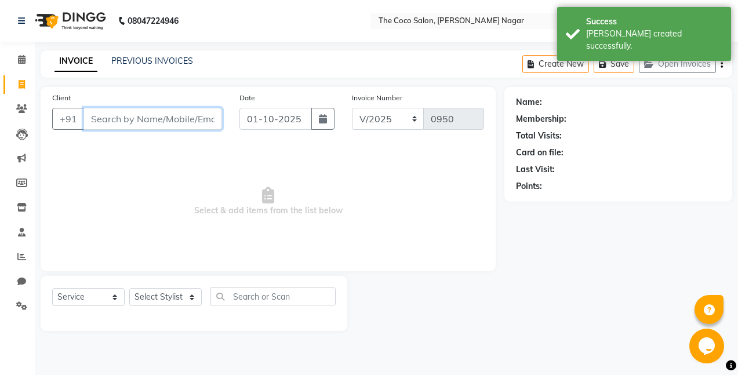
click at [199, 120] on input "Client" at bounding box center [152, 119] width 139 height 22
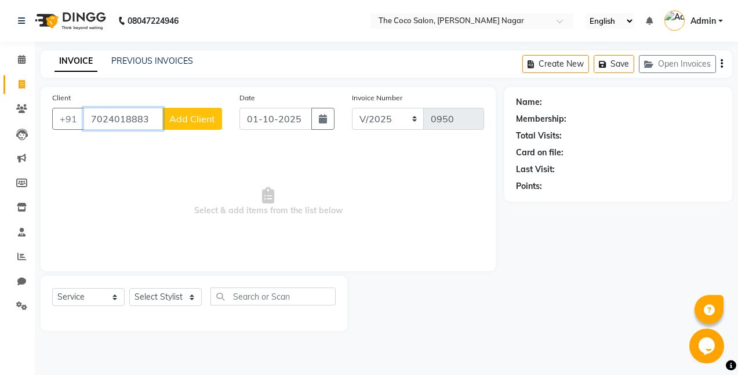
type input "7024018883"
click at [199, 120] on span "Add Client" at bounding box center [192, 119] width 46 height 12
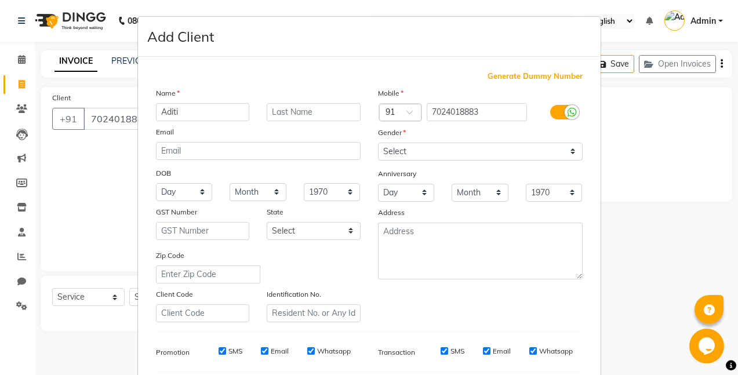
type input "Aditi"
click at [402, 145] on select "Select [DEMOGRAPHIC_DATA] [DEMOGRAPHIC_DATA] Other Prefer Not To Say" at bounding box center [480, 152] width 205 height 18
select select "[DEMOGRAPHIC_DATA]"
click at [378, 143] on select "Select [DEMOGRAPHIC_DATA] [DEMOGRAPHIC_DATA] Other Prefer Not To Say" at bounding box center [480, 152] width 205 height 18
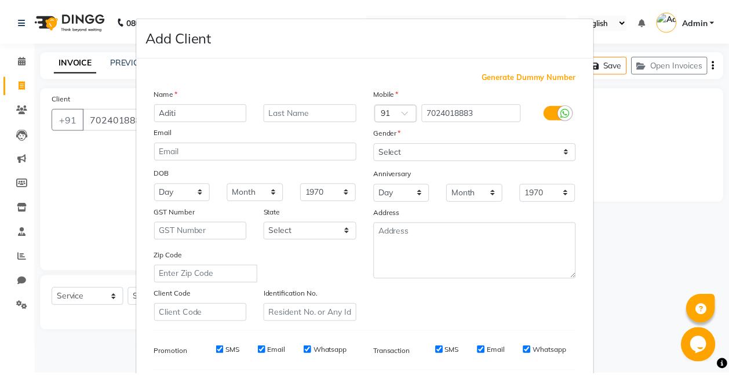
scroll to position [160, 0]
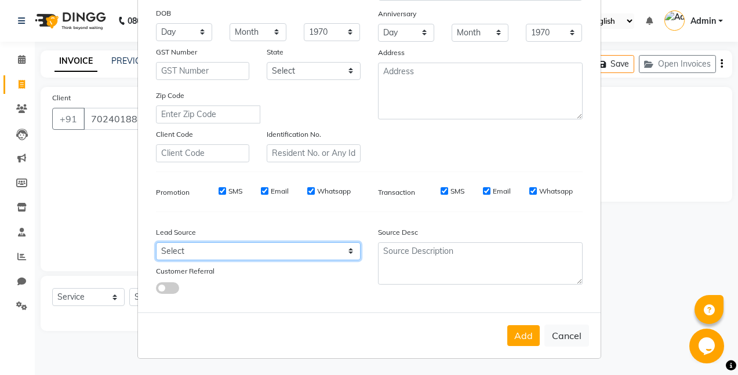
click at [206, 253] on select "Select Walk-in Referral Internet Friend Word of Mouth Advertisement Facebook Ju…" at bounding box center [258, 251] width 205 height 18
select select "40920"
click at [156, 242] on select "Select Walk-in Referral Internet Friend Word of Mouth Advertisement Facebook Ju…" at bounding box center [258, 251] width 205 height 18
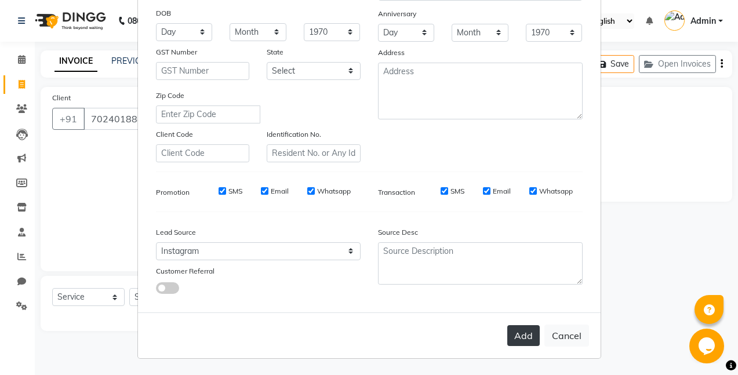
click at [521, 332] on button "Add" at bounding box center [523, 335] width 32 height 21
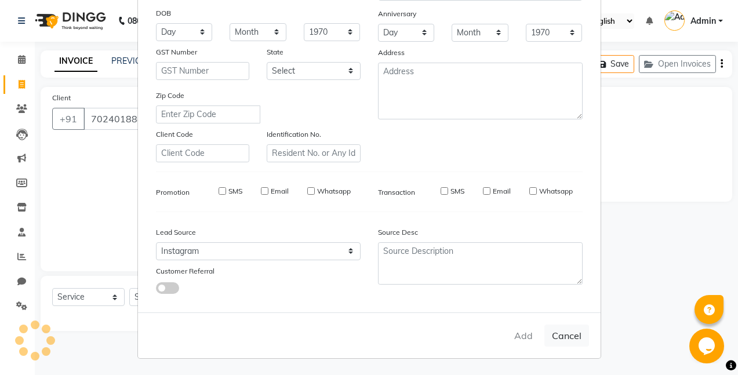
select select
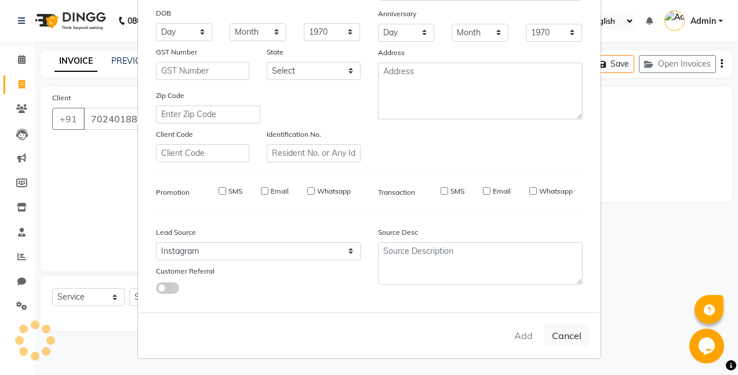
select select
checkbox input "false"
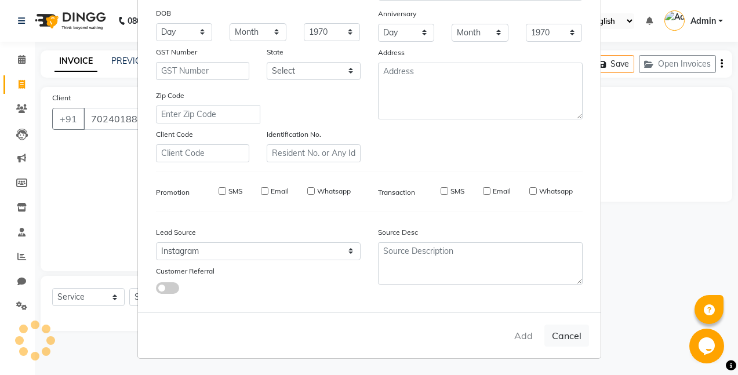
checkbox input "false"
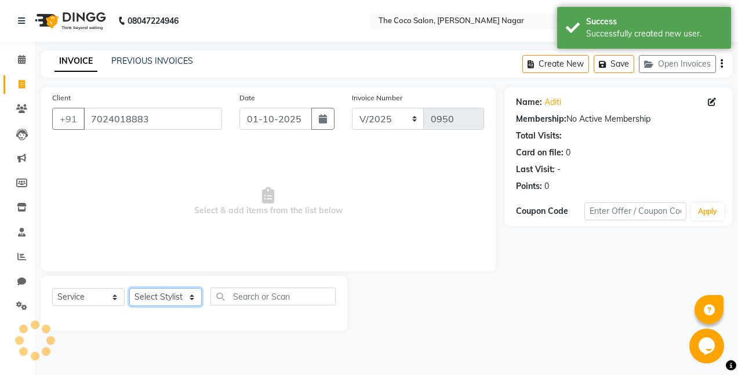
click at [164, 299] on select "Select Stylist Bhakti s MANI Pooja Pooja G SHWETA Vishal Parve" at bounding box center [165, 297] width 72 height 18
select select "77269"
click at [129, 288] on select "Select Stylist Bhakti s MANI Pooja Pooja G SHWETA Vishal Parve" at bounding box center [165, 297] width 72 height 18
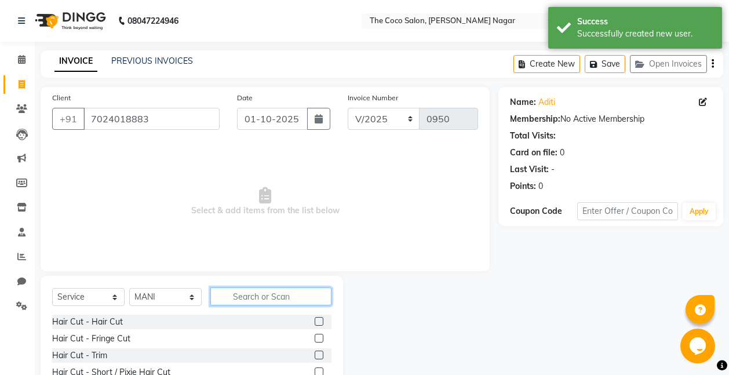
click at [316, 296] on input "text" at bounding box center [270, 296] width 121 height 18
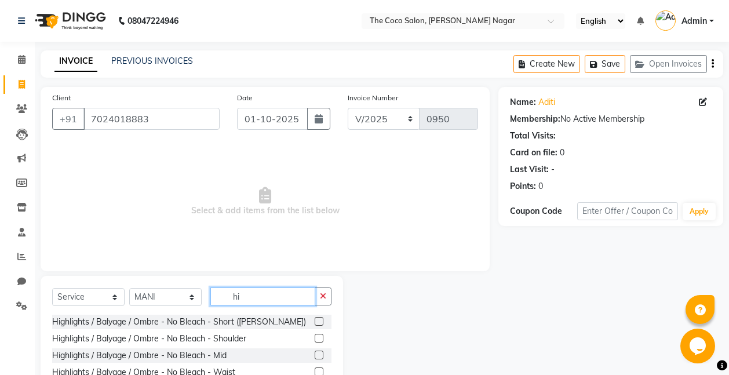
scroll to position [89, 0]
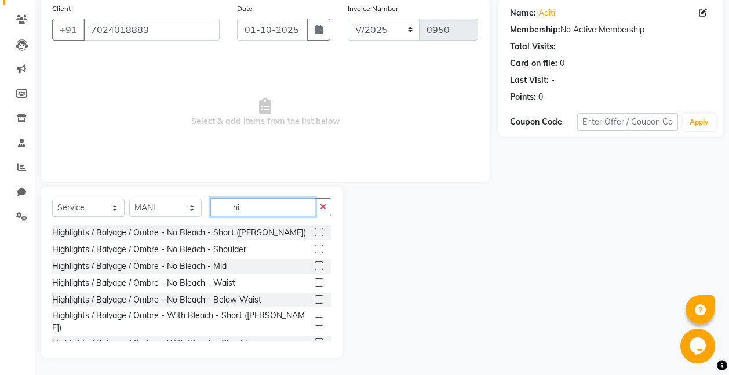
type input "hi"
click at [315, 282] on label at bounding box center [319, 282] width 9 height 9
click at [315, 282] on input "checkbox" at bounding box center [319, 283] width 8 height 8
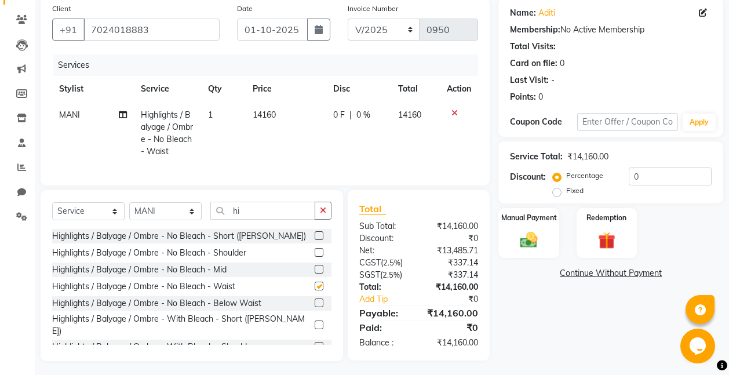
checkbox input "false"
click at [267, 112] on span "14160" at bounding box center [264, 115] width 23 height 10
select select "77269"
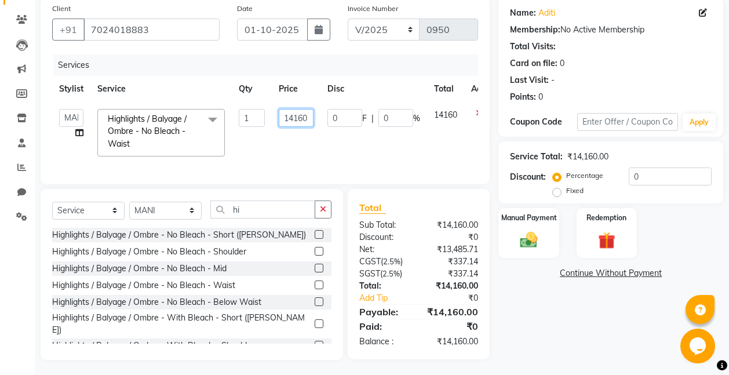
click at [311, 116] on input "14160" at bounding box center [296, 118] width 35 height 18
type input "1"
type input "17800"
click at [301, 161] on td "17800" at bounding box center [296, 132] width 49 height 61
select select "77269"
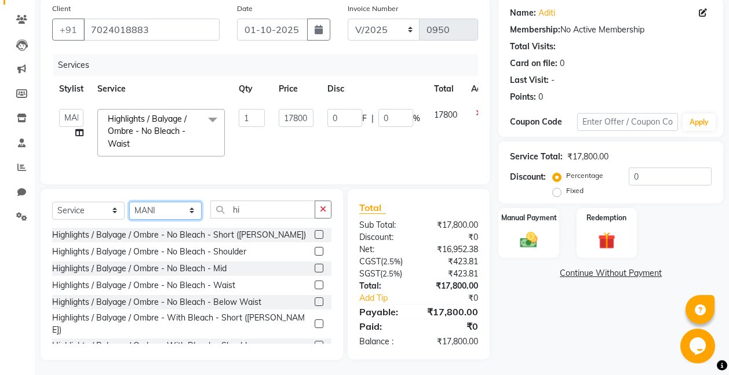
click at [168, 220] on select "Select Stylist Bhakti s MANI Pooja Pooja G SHWETA Vishal Parve" at bounding box center [165, 211] width 72 height 18
select select "37996"
click at [129, 210] on select "Select Stylist Bhakti s MANI Pooja Pooja G SHWETA Vishal Parve" at bounding box center [165, 211] width 72 height 18
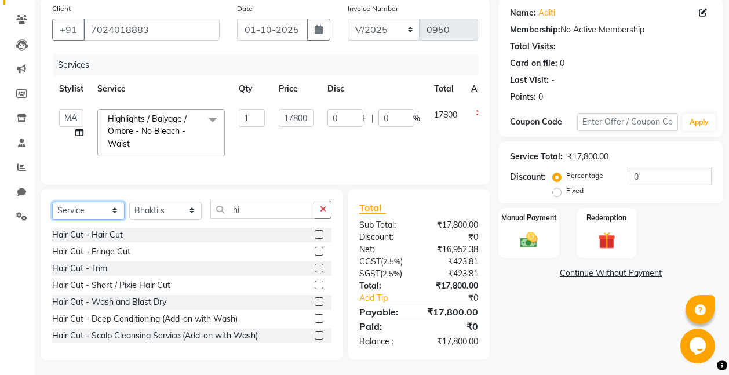
click at [89, 219] on select "Select Service Product Membership Package Voucher Prepaid Gift Card" at bounding box center [88, 211] width 72 height 18
select select "product"
click at [52, 210] on select "Select Service Product Membership Package Voucher Prepaid Gift Card" at bounding box center [88, 211] width 72 height 18
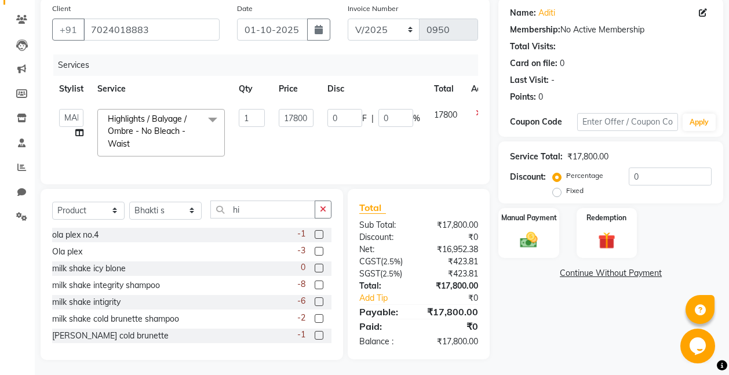
click at [315, 323] on label at bounding box center [319, 318] width 9 height 9
click at [315, 323] on input "checkbox" at bounding box center [319, 319] width 8 height 8
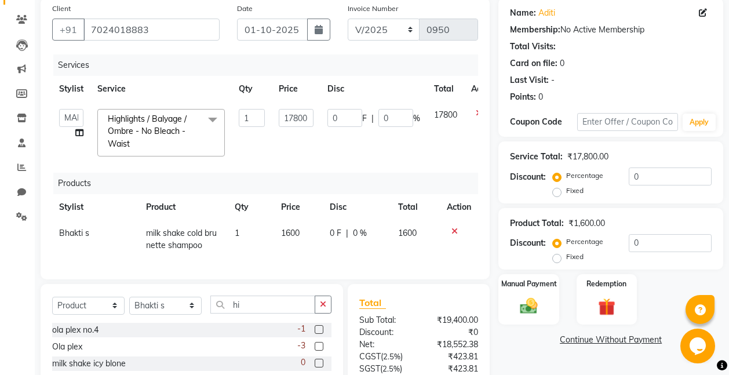
checkbox input "false"
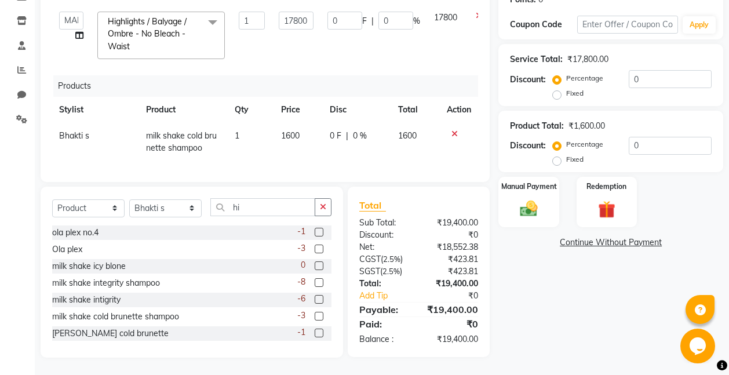
click at [315, 330] on label at bounding box center [319, 333] width 9 height 9
click at [315, 330] on input "checkbox" at bounding box center [319, 334] width 8 height 8
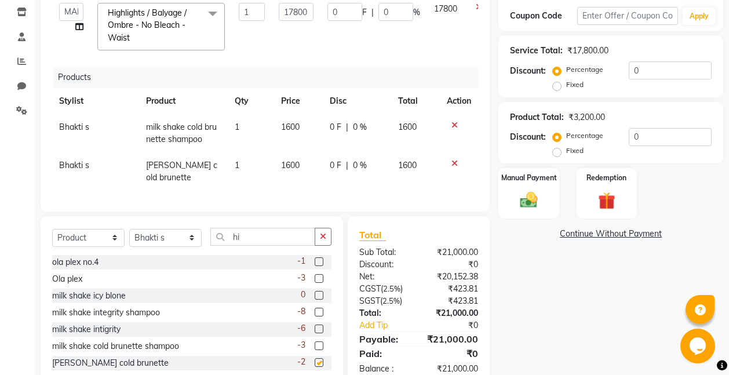
checkbox input "false"
click at [296, 124] on span "1600" at bounding box center [290, 127] width 19 height 10
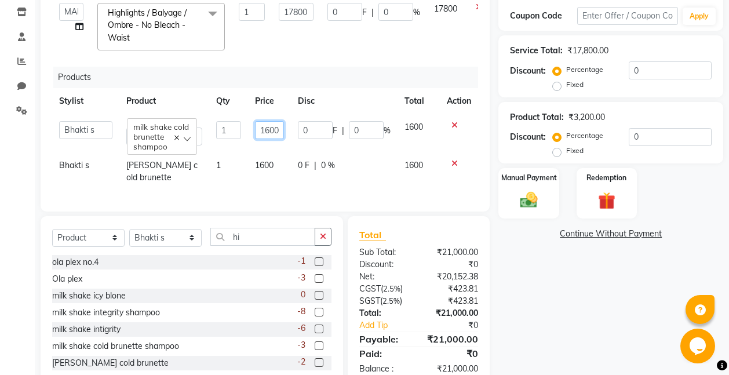
click at [276, 131] on input "1600" at bounding box center [269, 130] width 28 height 18
type input "1700"
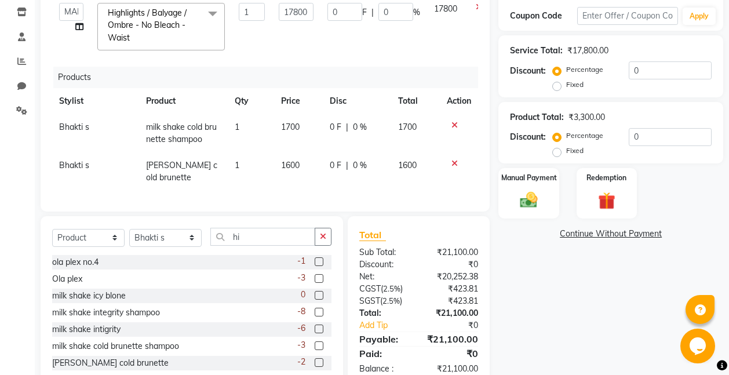
click at [270, 165] on tr "[PERSON_NAME] s [PERSON_NAME] cold brunette 1 1600 0 F | 0 % 1600" at bounding box center [265, 171] width 426 height 38
click at [301, 164] on td "1600" at bounding box center [298, 171] width 49 height 38
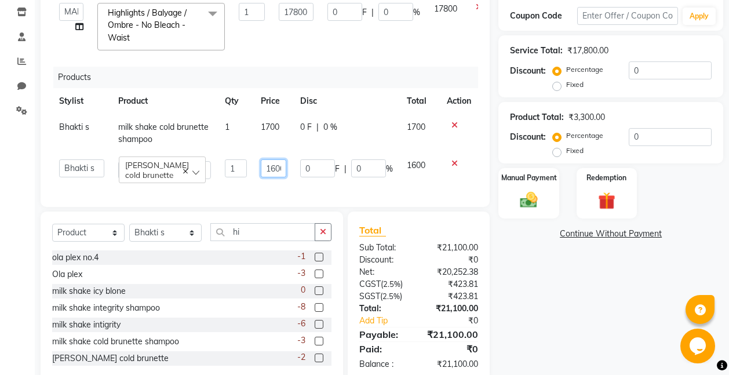
click at [277, 169] on input "1600" at bounding box center [274, 168] width 26 height 18
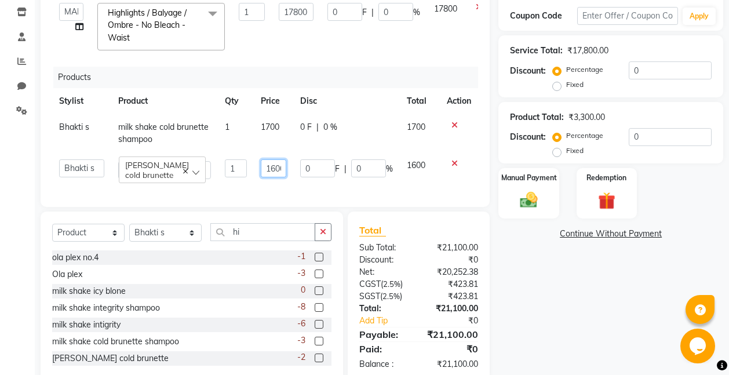
click at [277, 169] on input "1600" at bounding box center [274, 168] width 26 height 18
type input "1800"
click at [627, 346] on div "Name: Aditi Membership: No Active Membership Total Visits: Card on file: 0 Last…" at bounding box center [615, 137] width 234 height 491
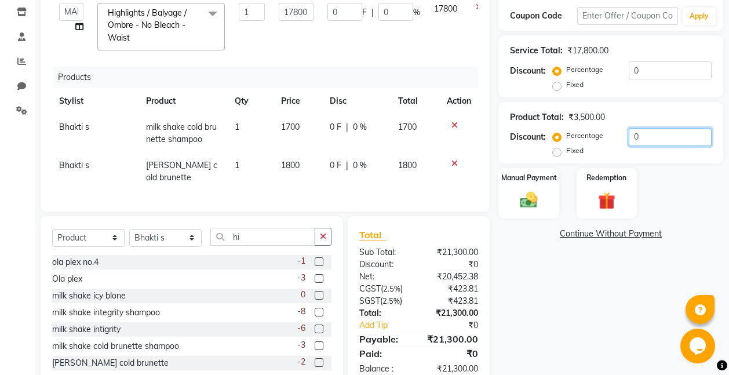
click at [651, 136] on input "0" at bounding box center [670, 137] width 83 height 18
type input "10"
click at [578, 322] on div "Name: Aditi Membership: No Active Membership Total Visits: Card on file: 0 Last…" at bounding box center [615, 140] width 234 height 496
click at [406, 126] on span "1530" at bounding box center [408, 127] width 19 height 10
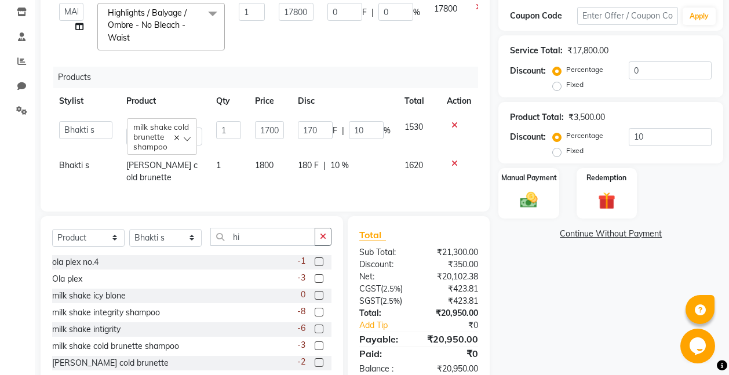
click at [418, 125] on span "1530" at bounding box center [414, 127] width 19 height 10
click at [423, 127] on span "1530" at bounding box center [414, 127] width 19 height 10
click at [369, 129] on input "10" at bounding box center [366, 130] width 35 height 18
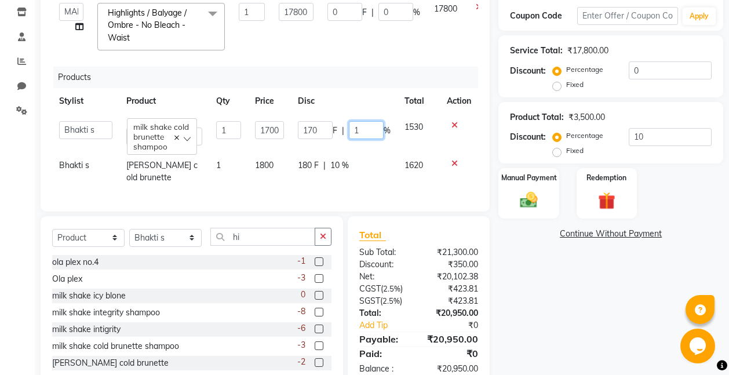
type input "11"
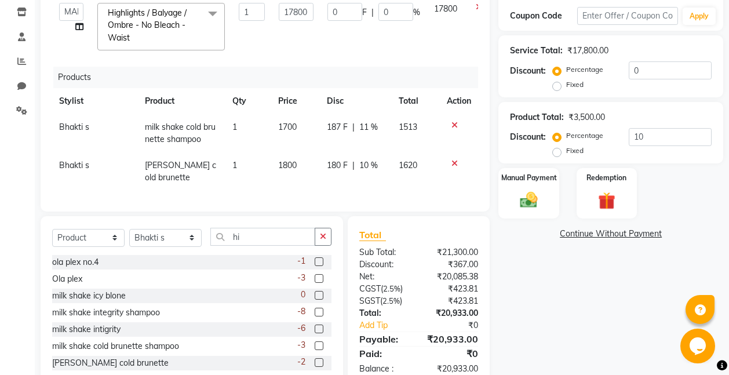
click at [337, 191] on td "180 F | 10 %" at bounding box center [356, 171] width 72 height 38
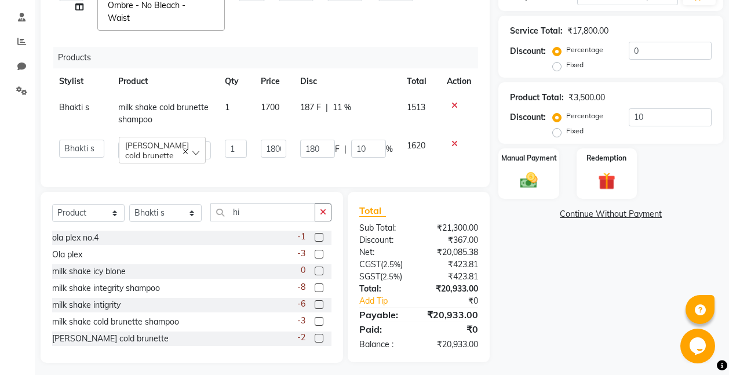
scroll to position [229, 0]
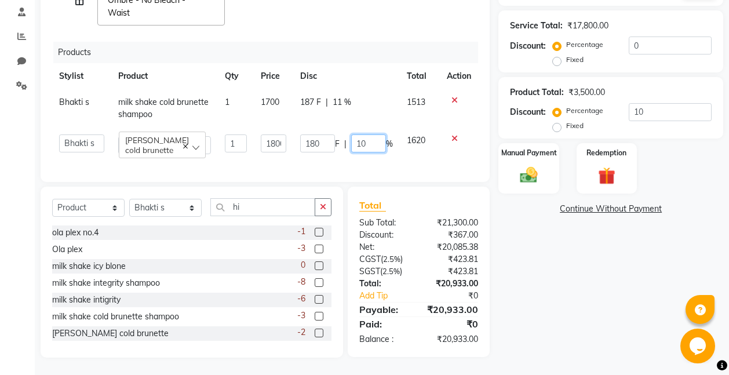
click at [368, 137] on input "10" at bounding box center [368, 143] width 35 height 18
type input "11"
click at [337, 154] on div "Services Stylist Service Qty Price Disc Total Action Bhakti s MANI Pooja Pooja …" at bounding box center [265, 46] width 426 height 247
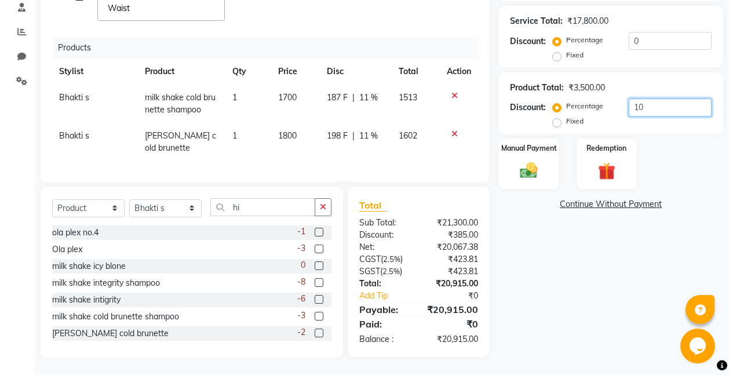
click at [650, 101] on input "10" at bounding box center [670, 108] width 83 height 18
type input "1"
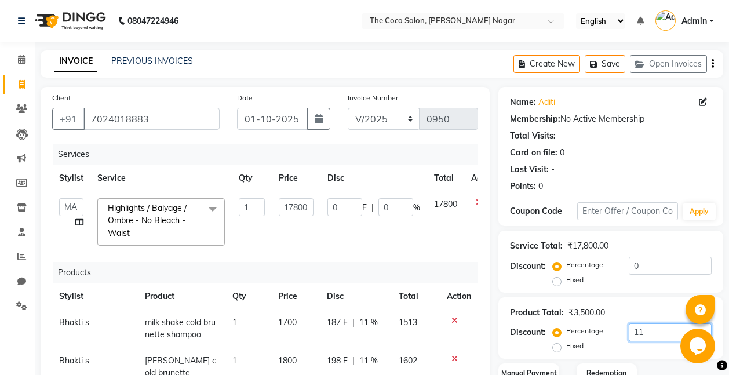
scroll to position [234, 0]
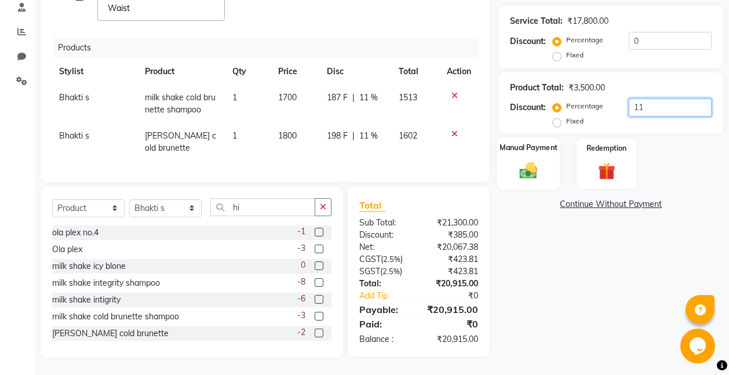
type input "11"
click at [535, 164] on img at bounding box center [528, 171] width 29 height 21
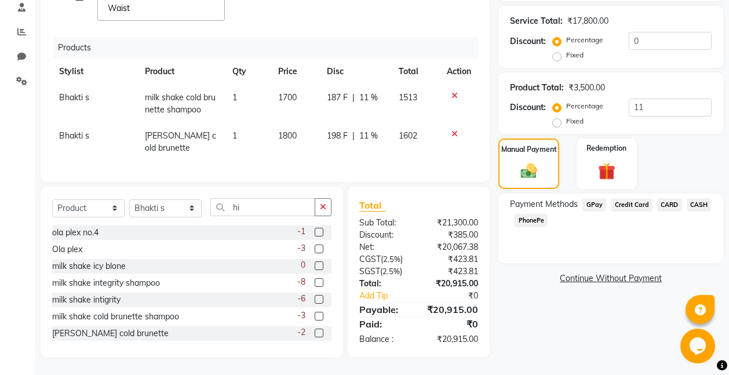
click at [596, 198] on span "GPay" at bounding box center [595, 204] width 24 height 13
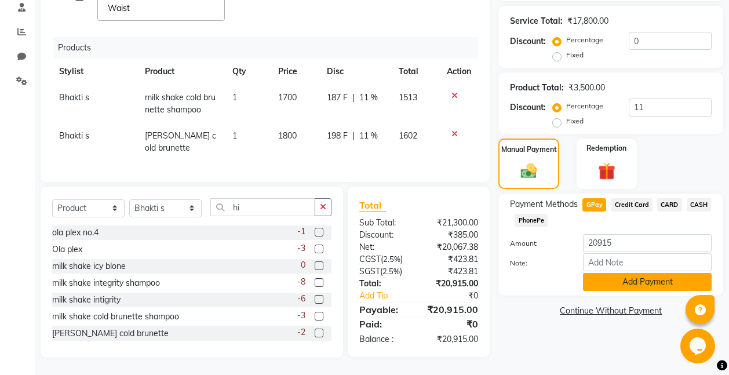
click at [635, 273] on button "Add Payment" at bounding box center [647, 282] width 129 height 18
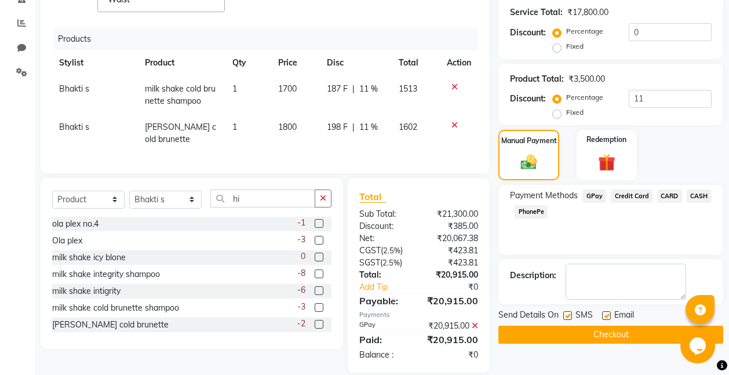
click at [616, 330] on button "Checkout" at bounding box center [610, 335] width 225 height 18
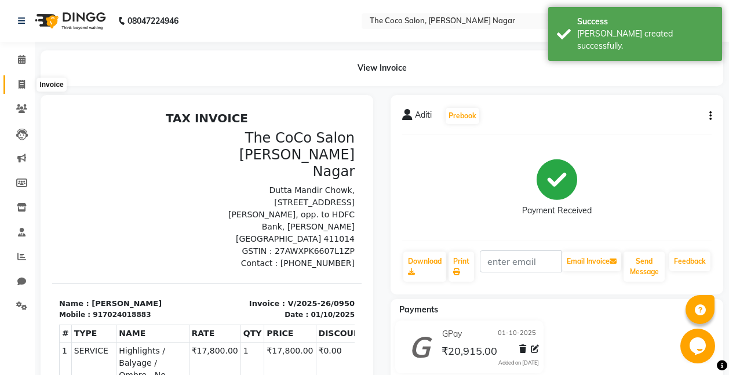
click at [23, 82] on icon at bounding box center [22, 84] width 6 height 9
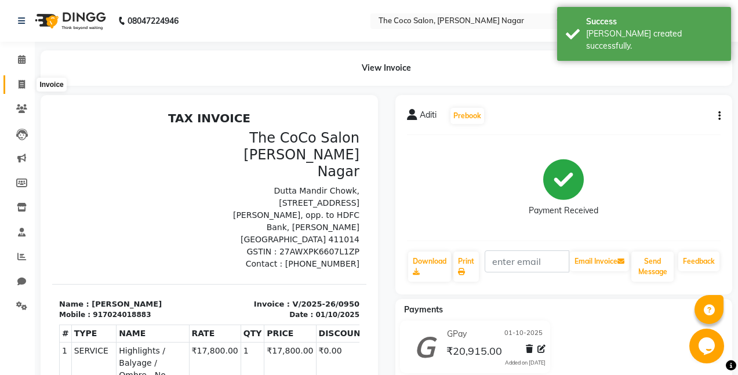
select select "service"
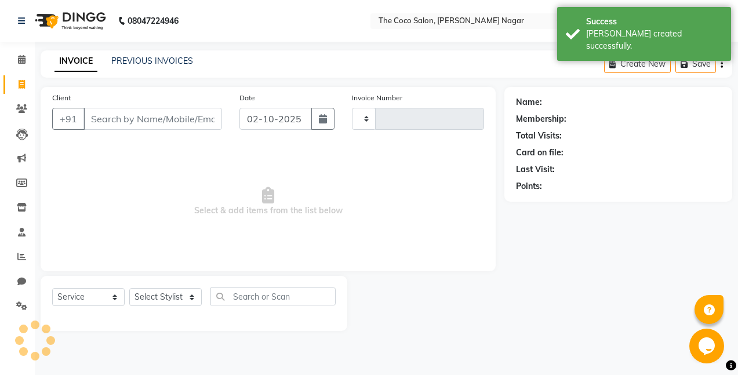
type input "0951"
select select "5542"
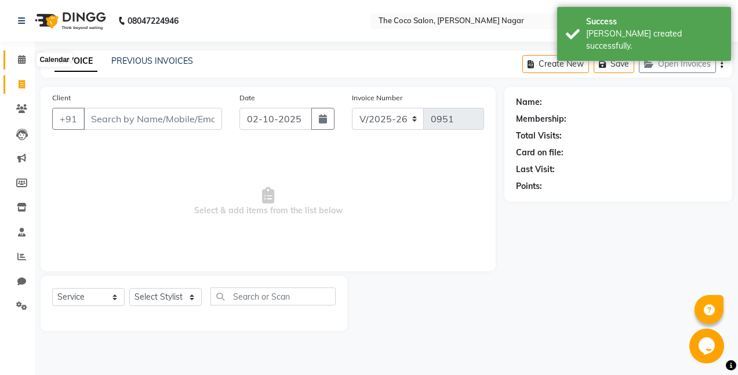
click at [23, 57] on icon at bounding box center [22, 59] width 8 height 9
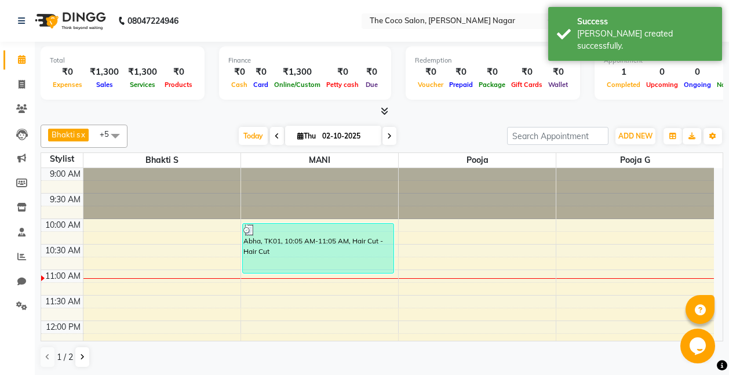
click at [383, 107] on icon at bounding box center [385, 111] width 8 height 9
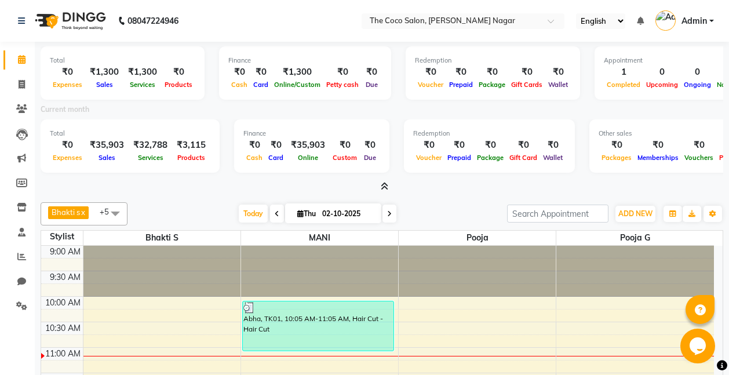
click at [384, 185] on icon at bounding box center [385, 186] width 8 height 9
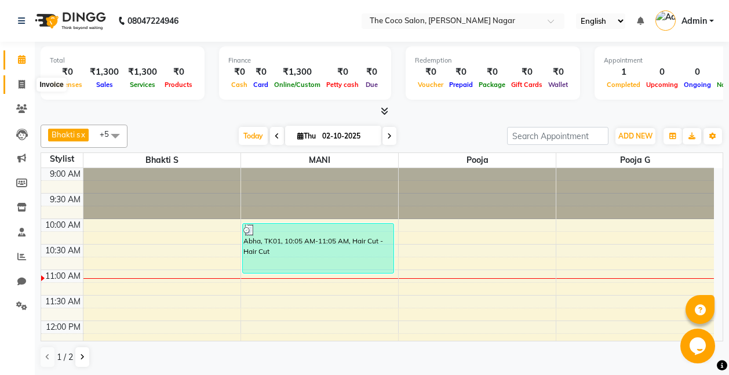
click at [23, 85] on icon at bounding box center [22, 84] width 6 height 9
select select "5542"
select select "service"
